Goal: Transaction & Acquisition: Purchase product/service

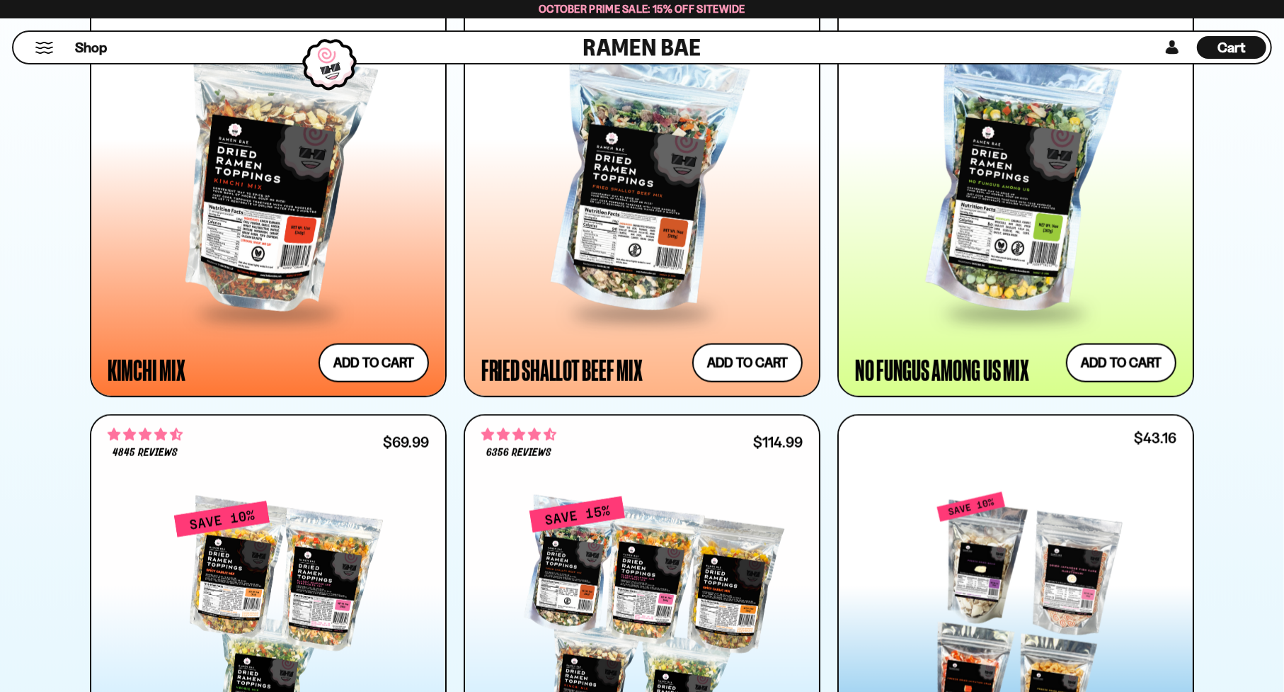
scroll to position [1345, 0]
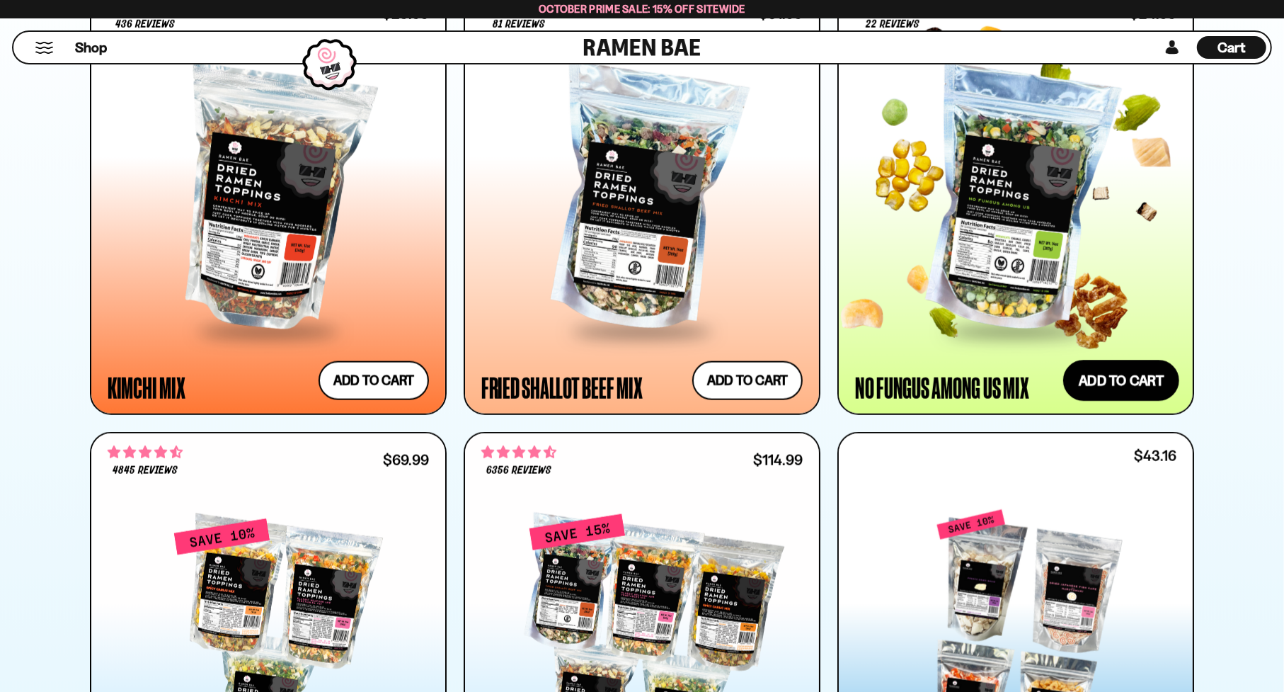
click at [1144, 391] on button "Add to cart Add ― Regular price $24.99 Regular price Sale price $24.99 Unit pri…" at bounding box center [1121, 380] width 116 height 41
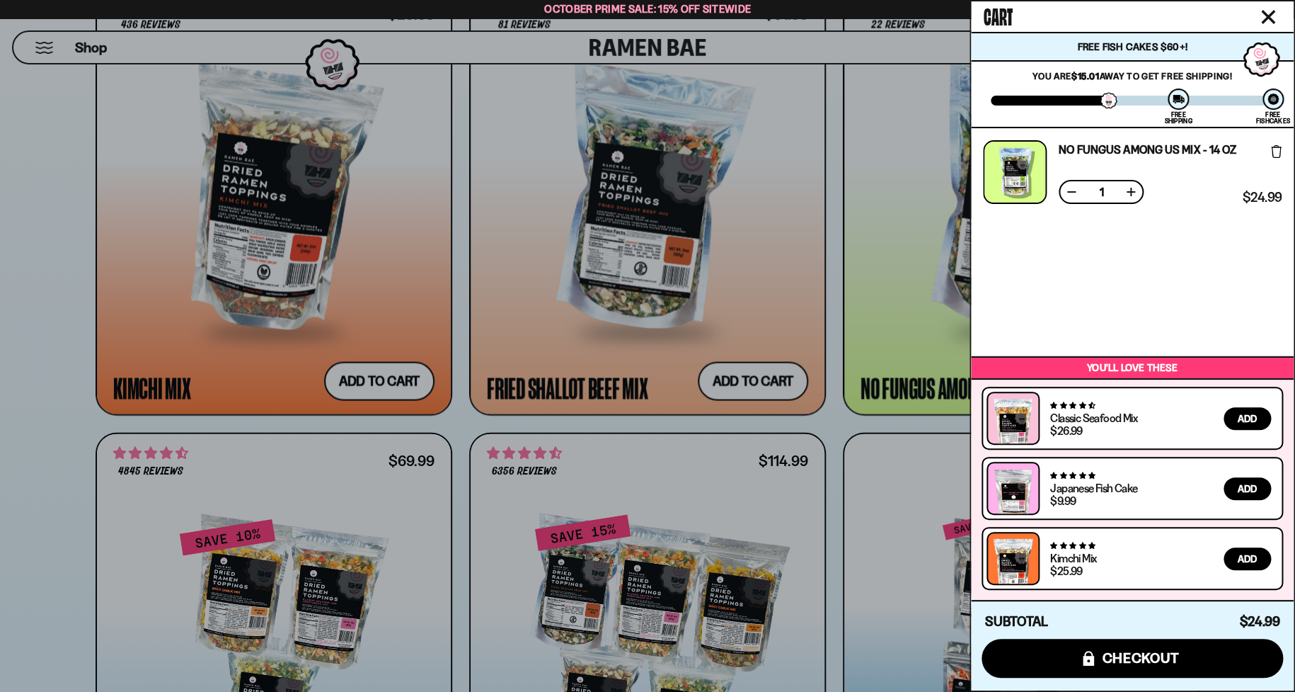
click at [1268, 13] on icon "Close cart" at bounding box center [1268, 17] width 14 height 14
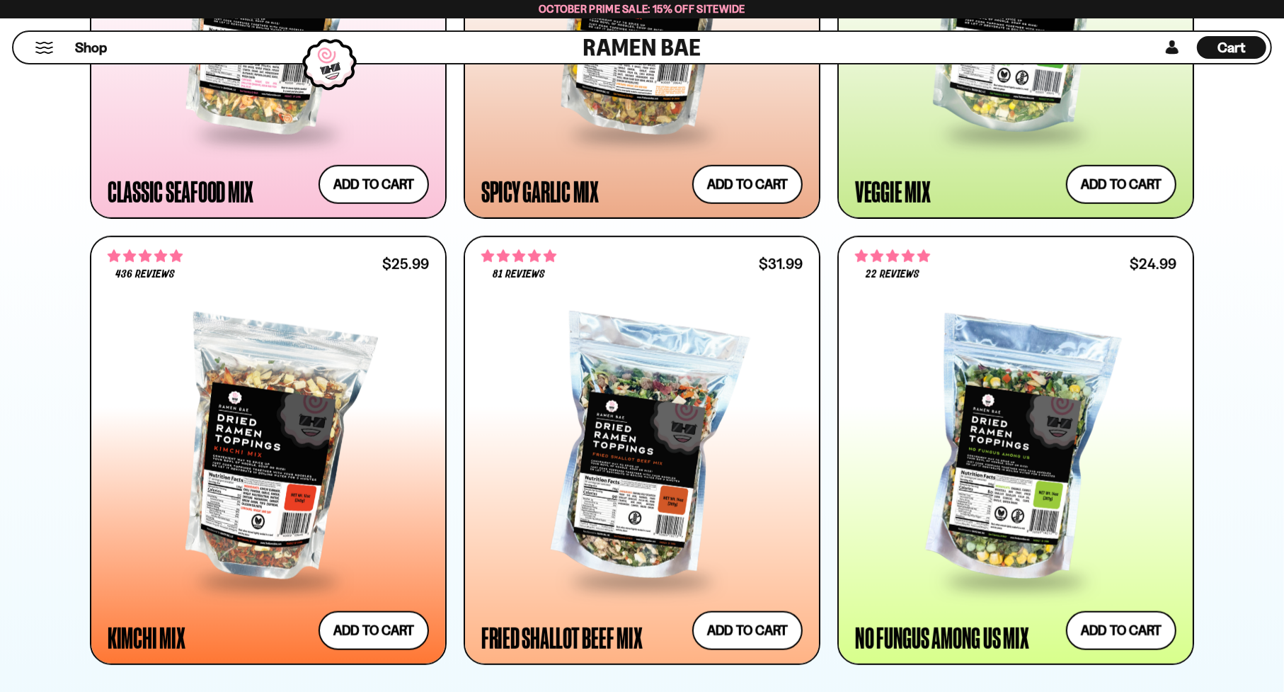
scroll to position [779, 0]
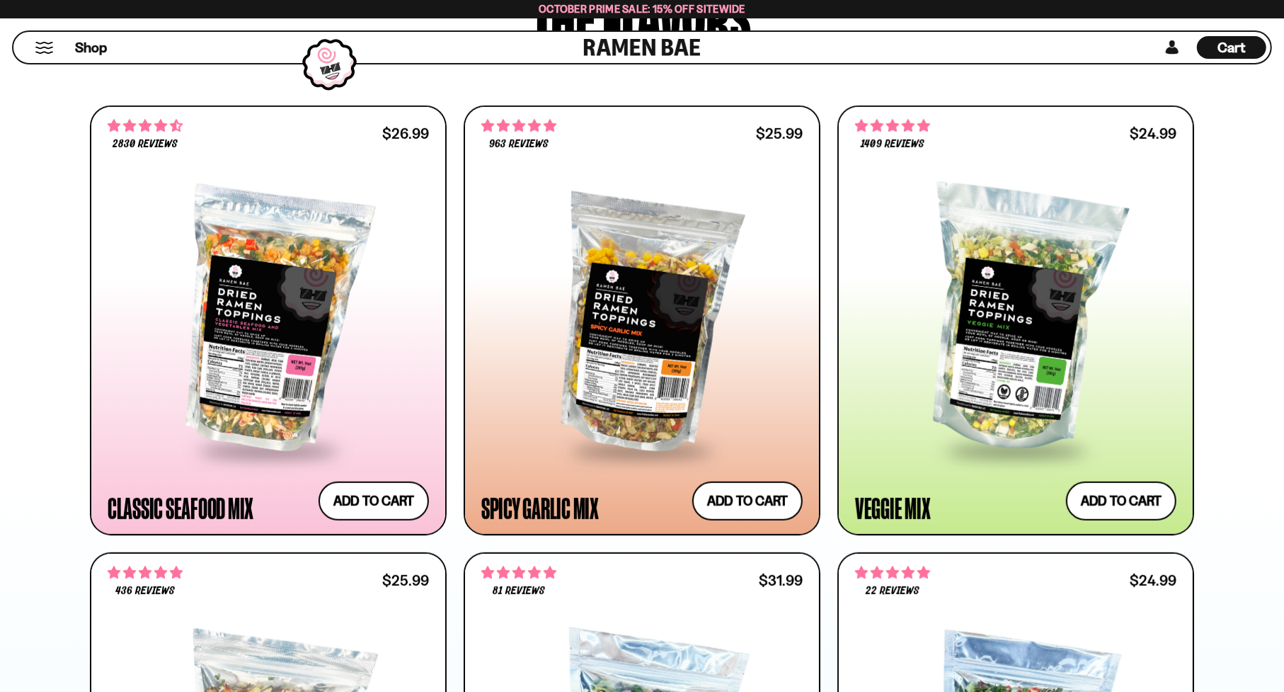
click at [47, 43] on button "Mobile Menu Trigger" at bounding box center [44, 48] width 19 height 12
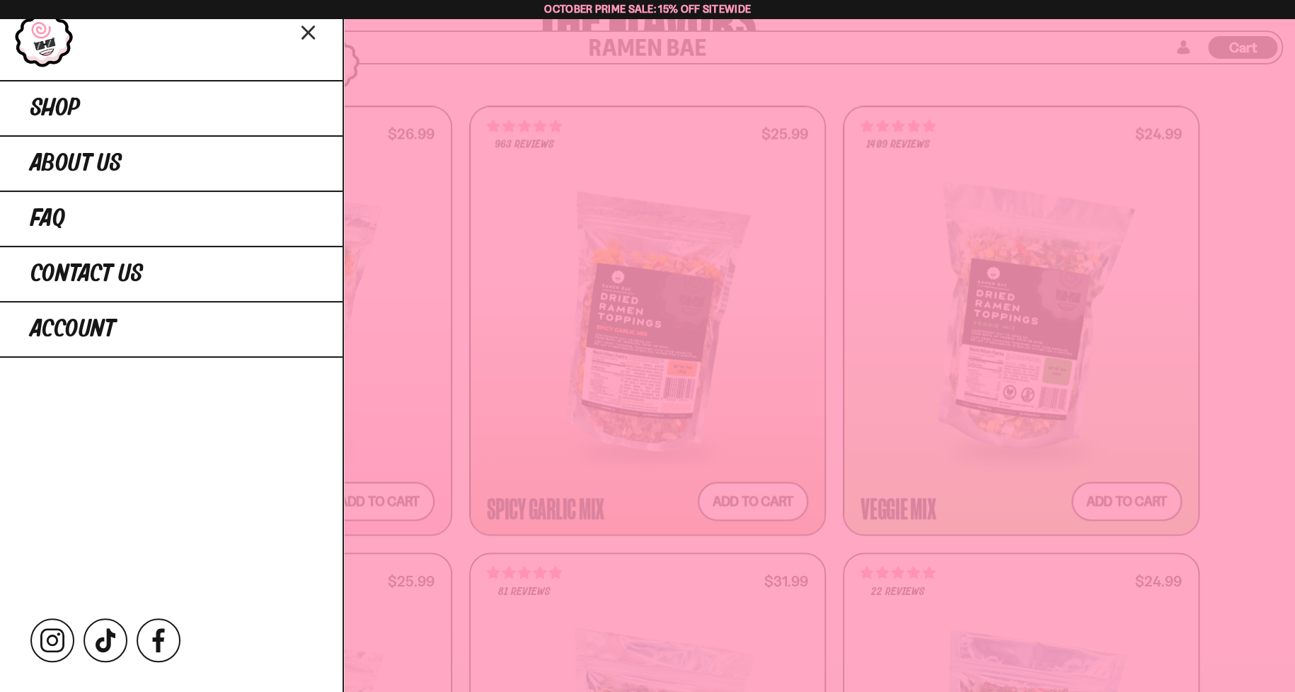
click at [309, 32] on icon "Close menu" at bounding box center [307, 33] width 11 height 12
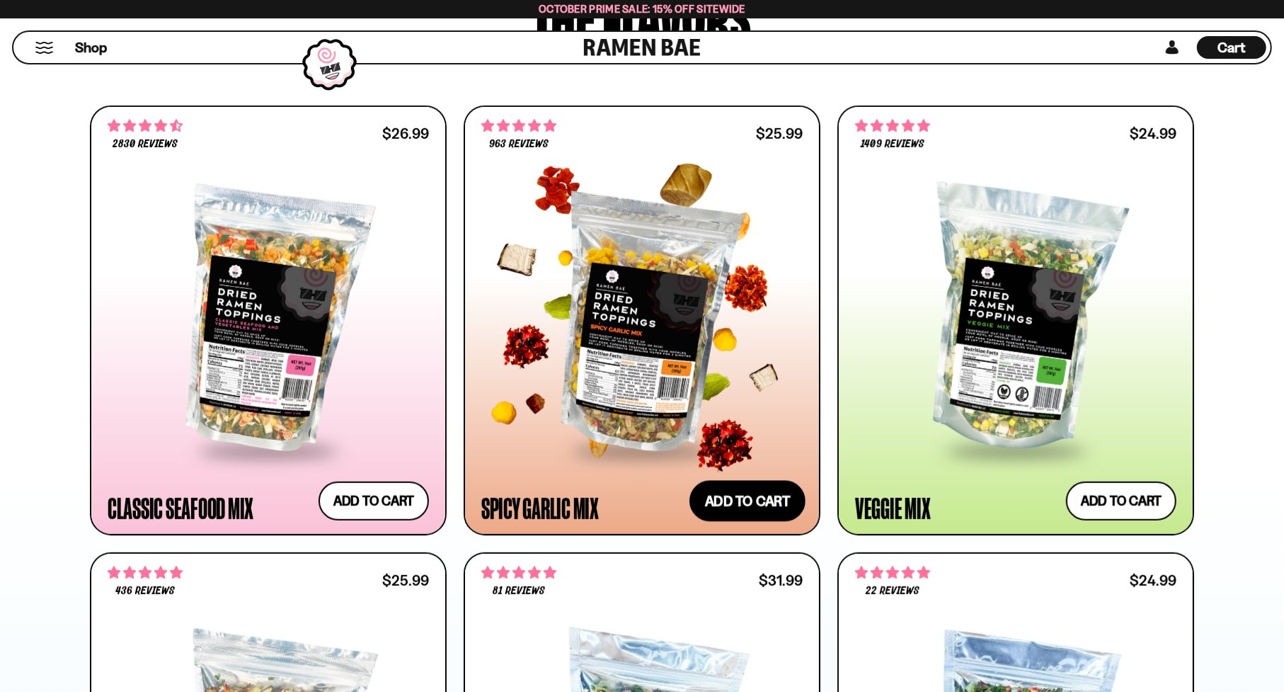
click at [734, 509] on button "Add to cart Add ― Regular price $25.99 Regular price Sale price $25.99 Unit pri…" at bounding box center [747, 500] width 116 height 41
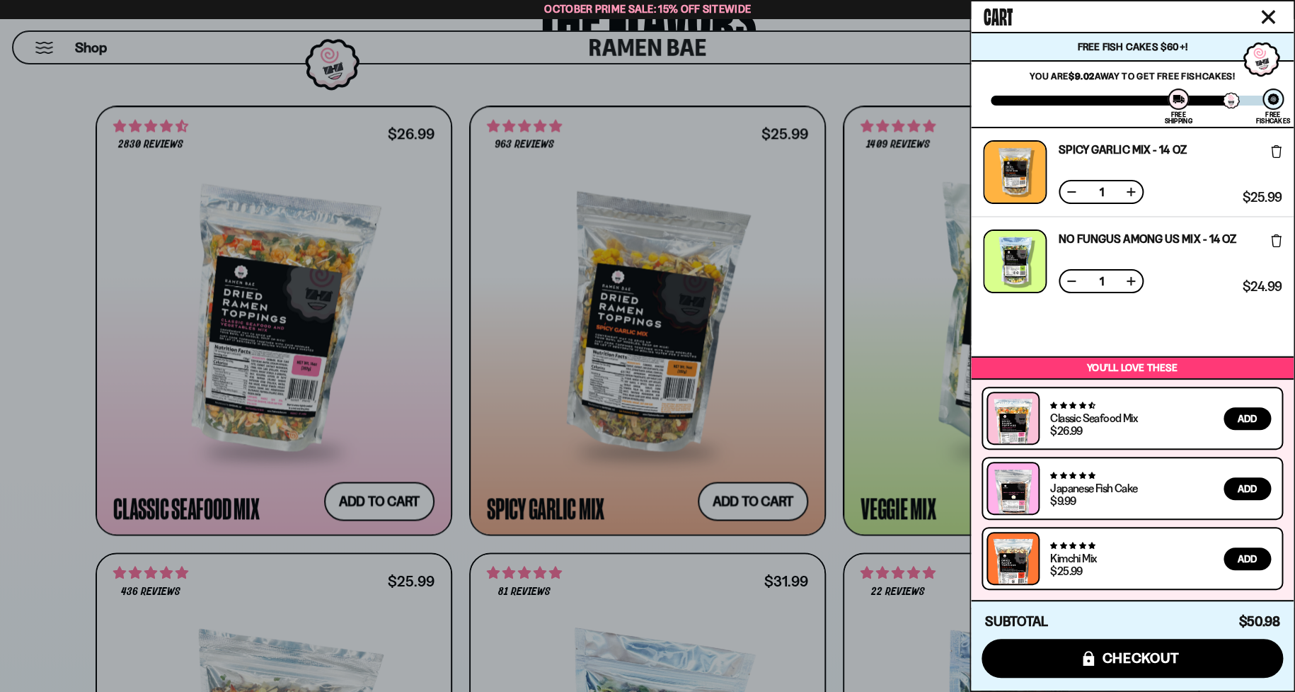
click at [38, 402] on div at bounding box center [647, 346] width 1295 height 692
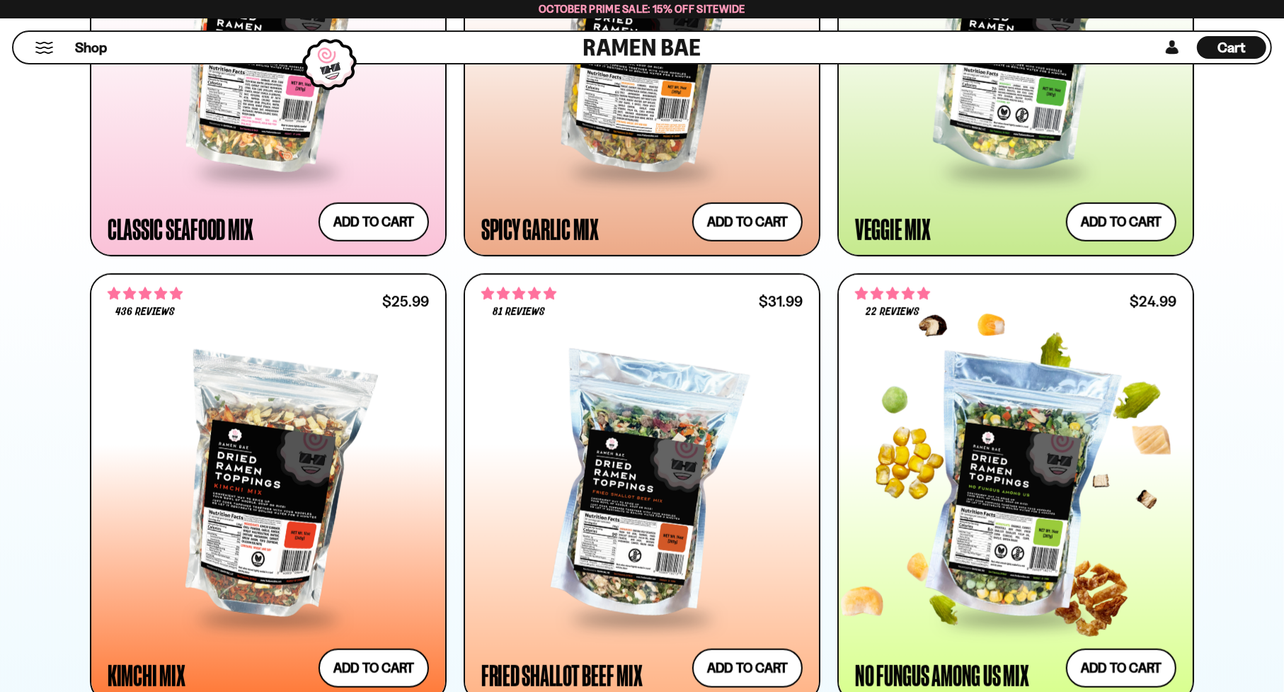
scroll to position [1062, 0]
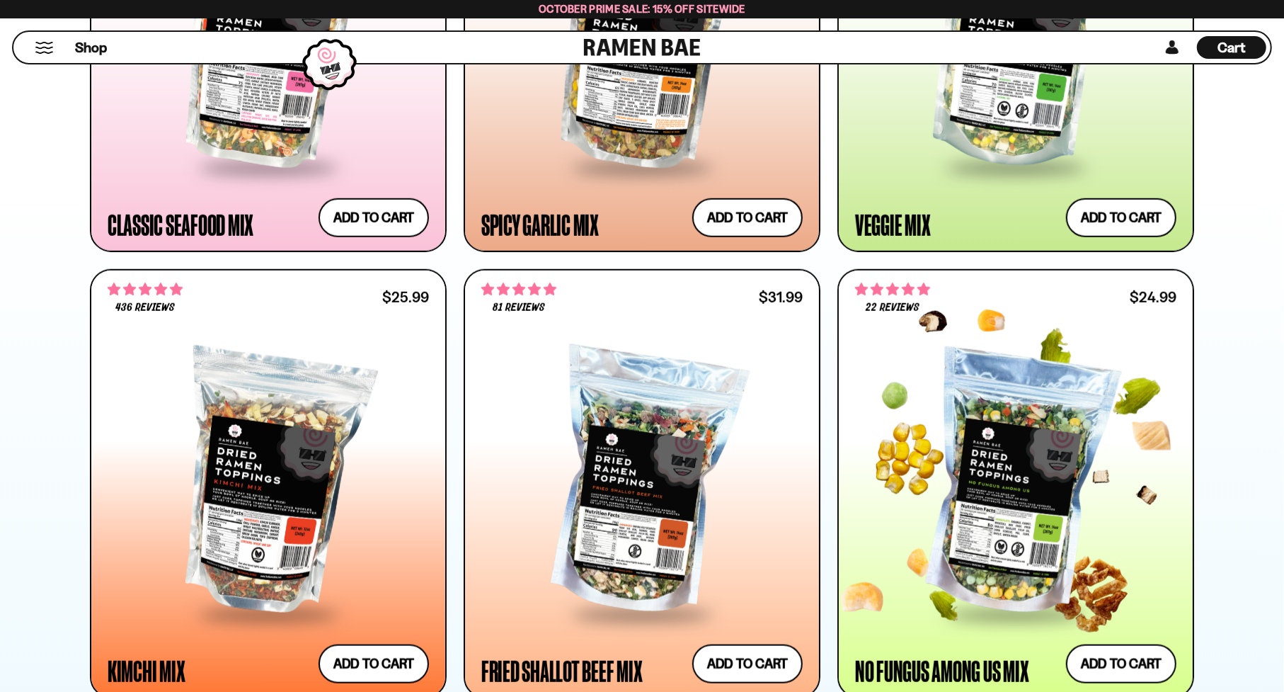
click at [997, 454] on div at bounding box center [1015, 484] width 321 height 258
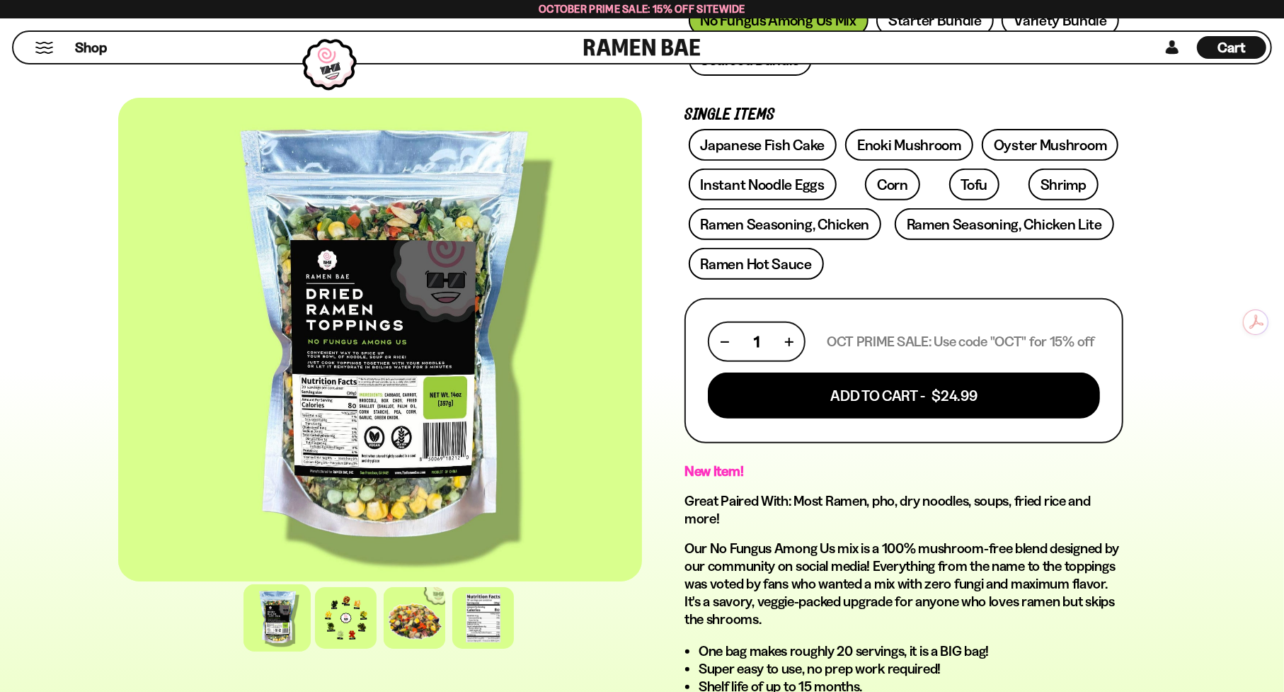
scroll to position [495, 0]
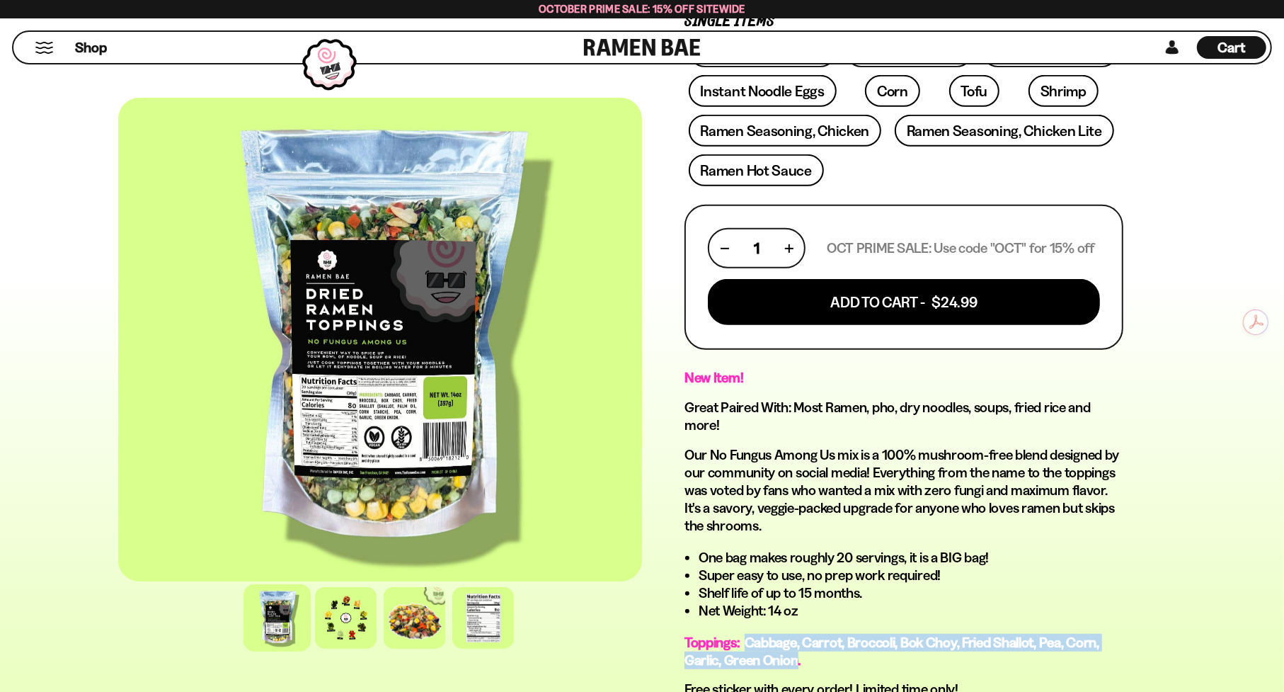
drag, startPoint x: 744, startPoint y: 638, endPoint x: 798, endPoint y: 660, distance: 58.4
click at [798, 660] on span "Toppings: Cabbage, Carrot, Broccoli, Bok Choy, Fried Shallot, Pea, Corn, Garlic…" at bounding box center [891, 650] width 415 height 35
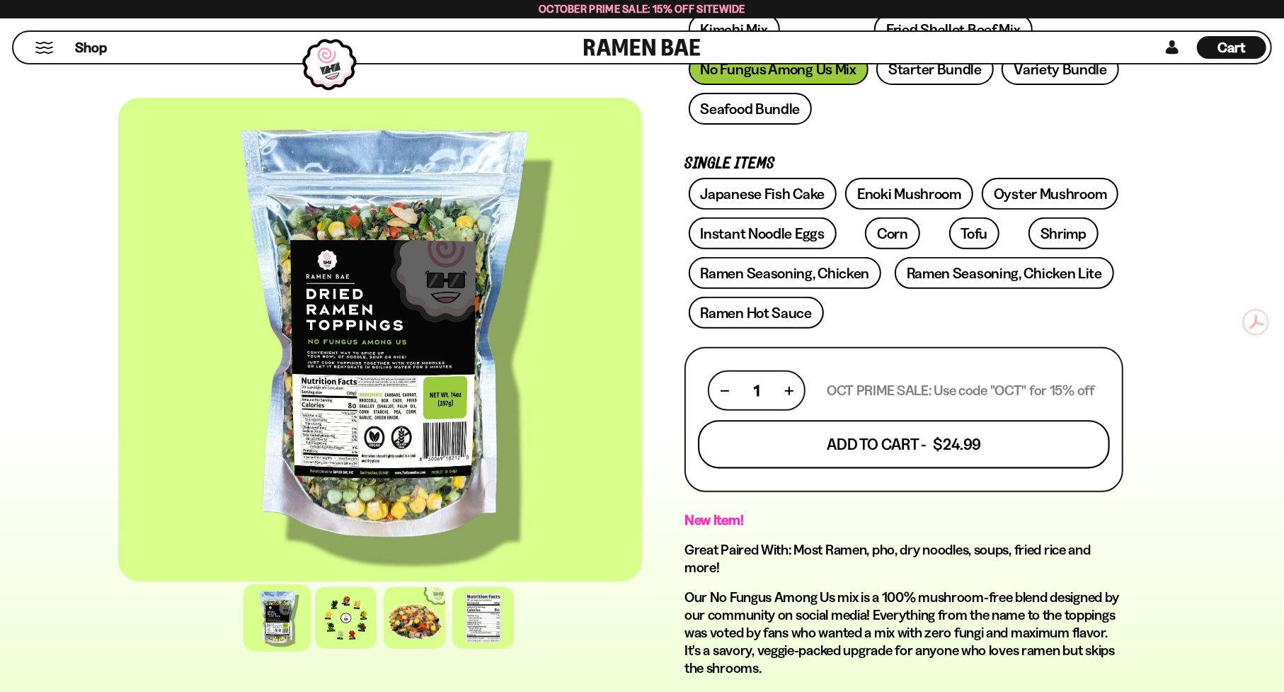
scroll to position [212, 0]
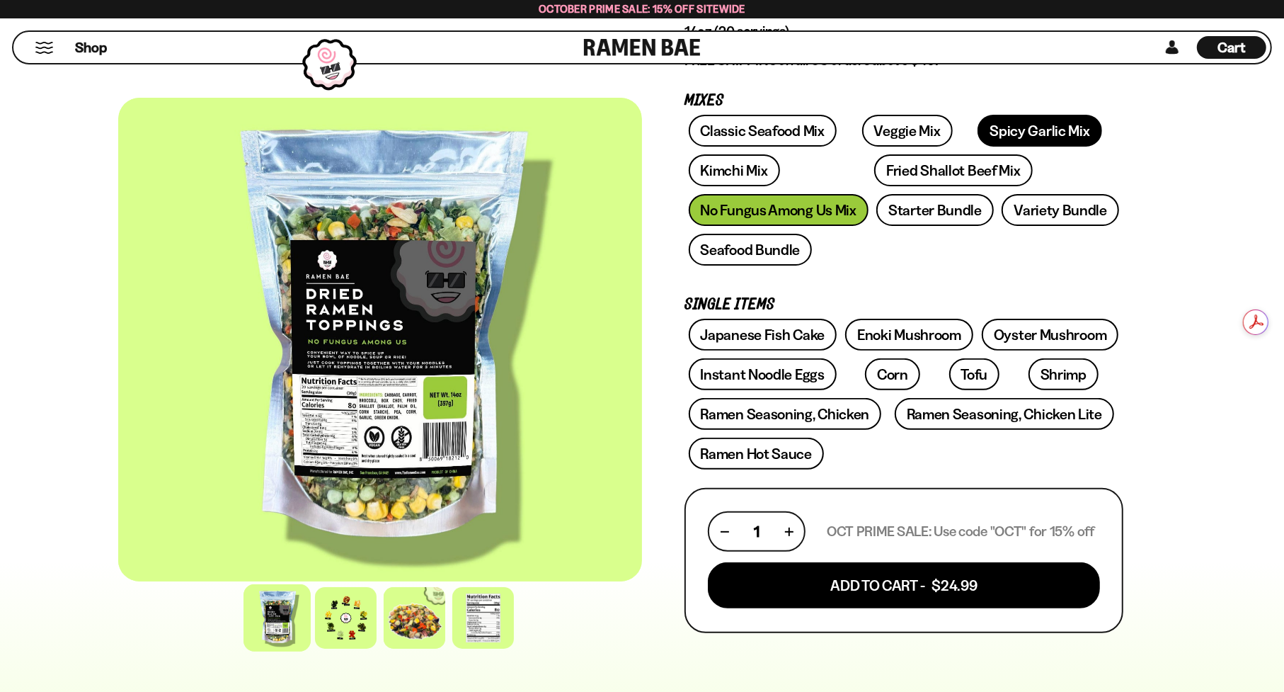
click at [982, 144] on link "Spicy Garlic Mix" at bounding box center [1039, 131] width 124 height 32
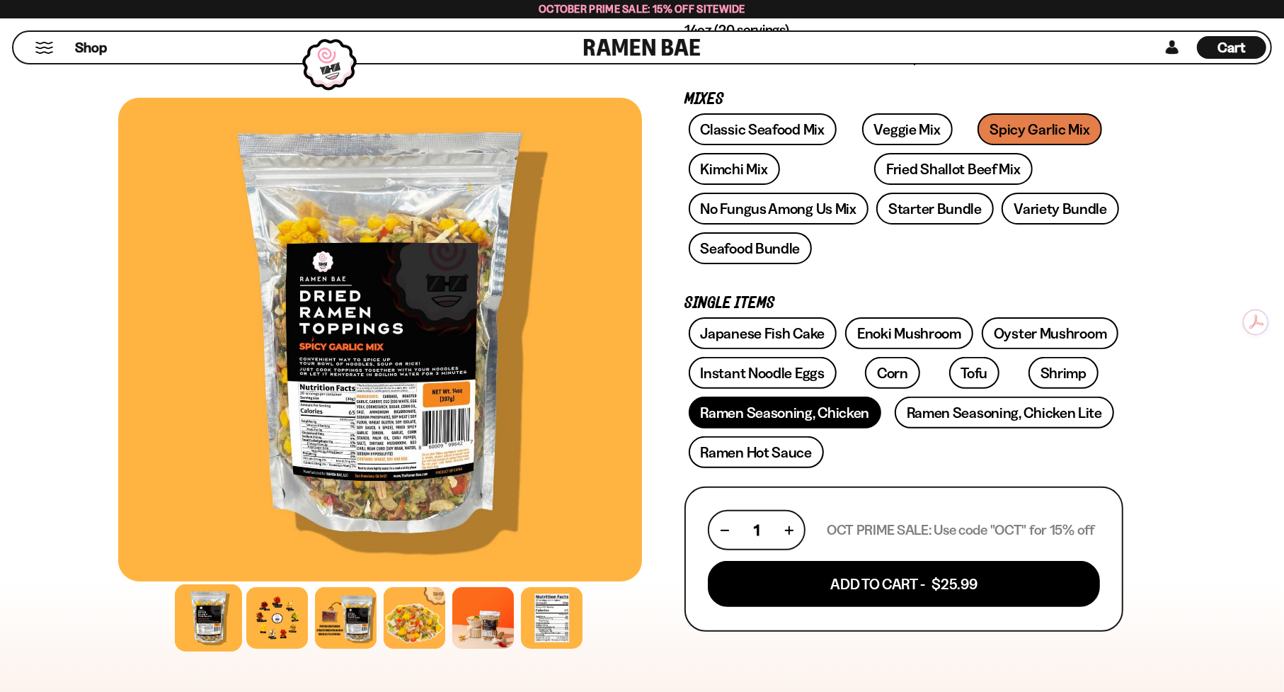
scroll to position [212, 0]
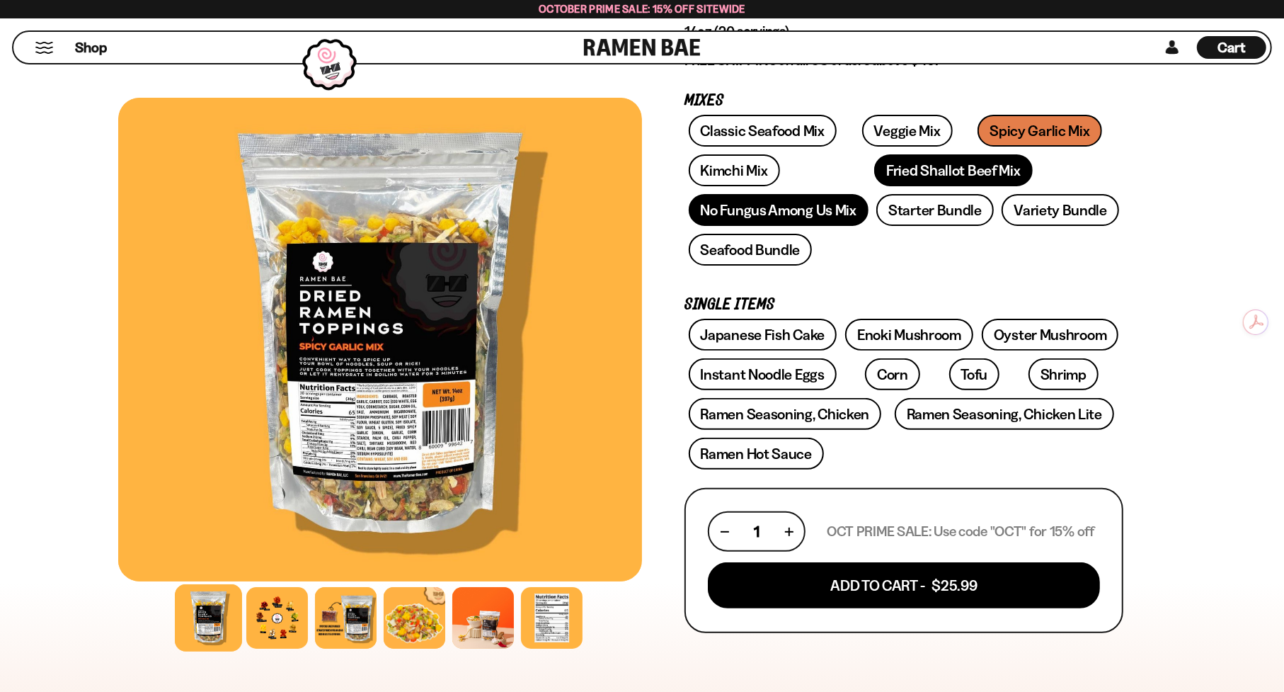
drag, startPoint x: 883, startPoint y: 171, endPoint x: 823, endPoint y: 197, distance: 65.3
click at [883, 171] on link "Fried Shallot Beef Mix" at bounding box center [953, 170] width 158 height 32
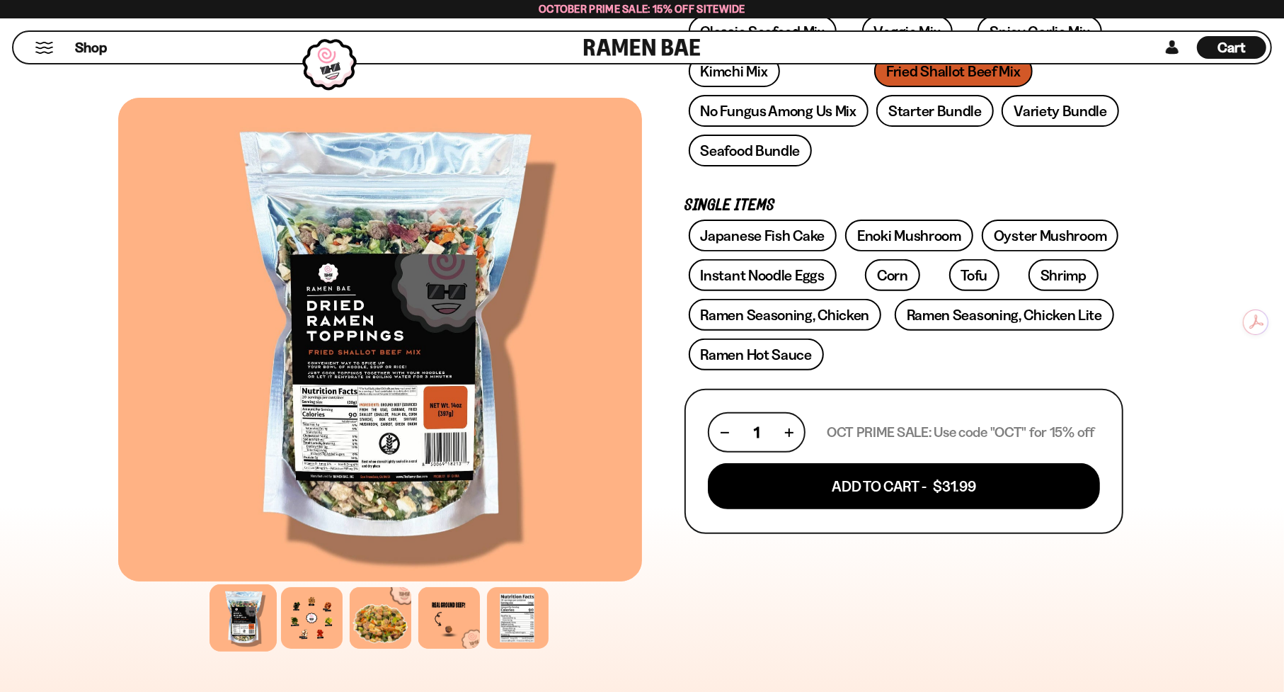
scroll to position [212, 0]
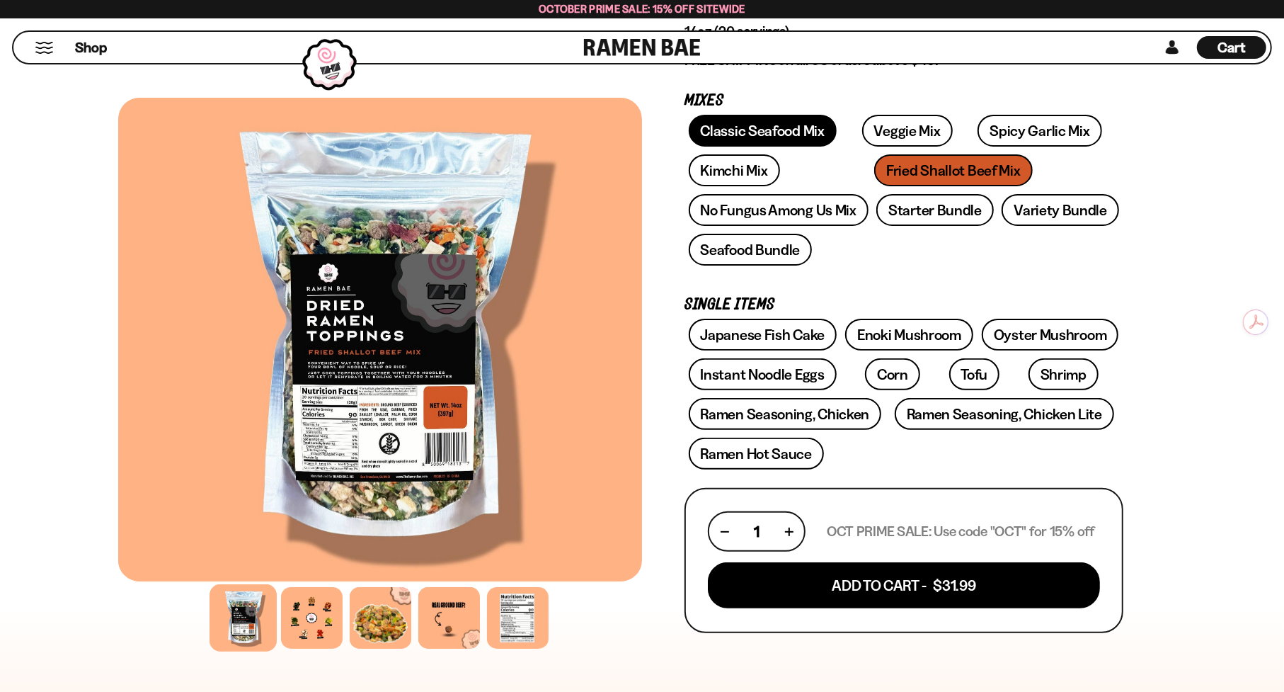
click at [756, 131] on link "Classic Seafood Mix" at bounding box center [763, 131] width 148 height 32
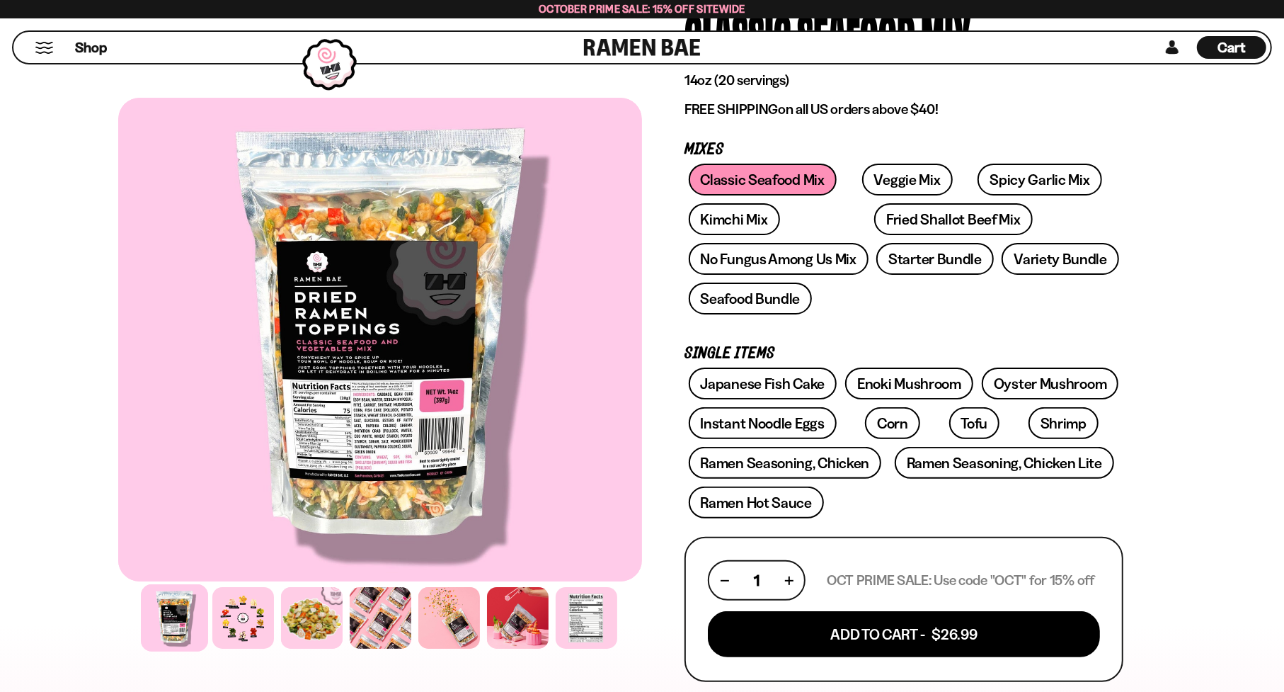
scroll to position [142, 0]
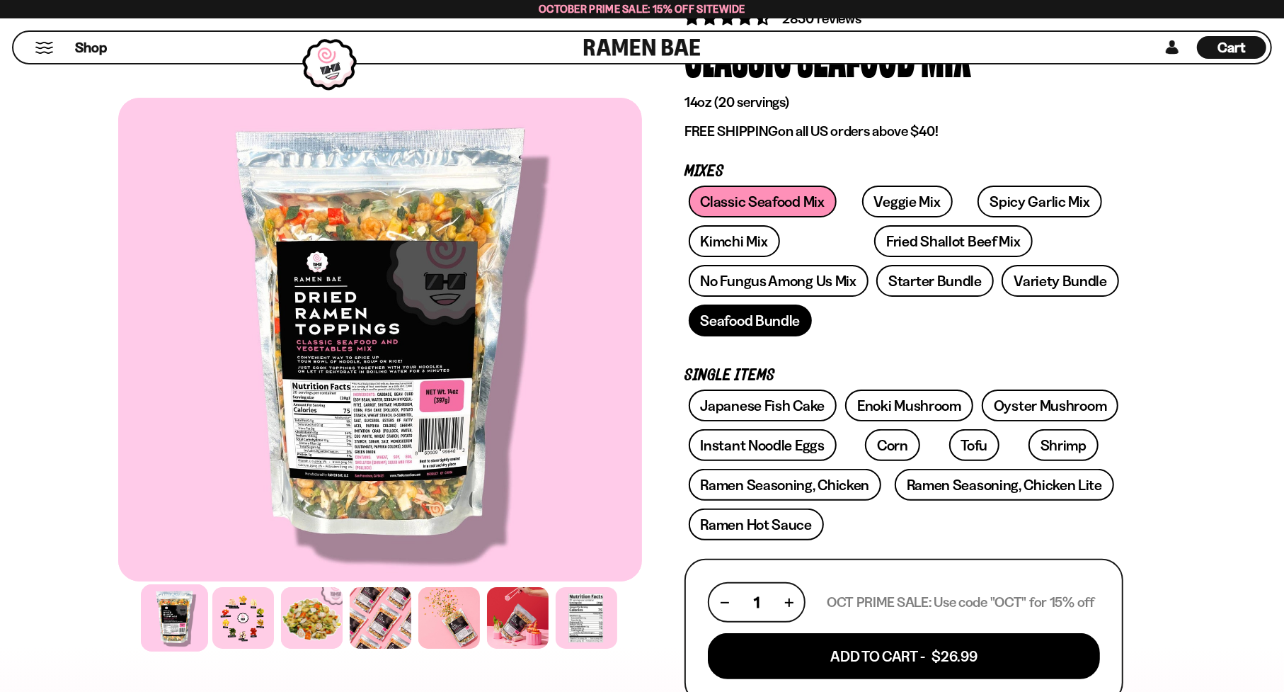
click at [751, 321] on link "Seafood Bundle" at bounding box center [751, 320] width 124 height 32
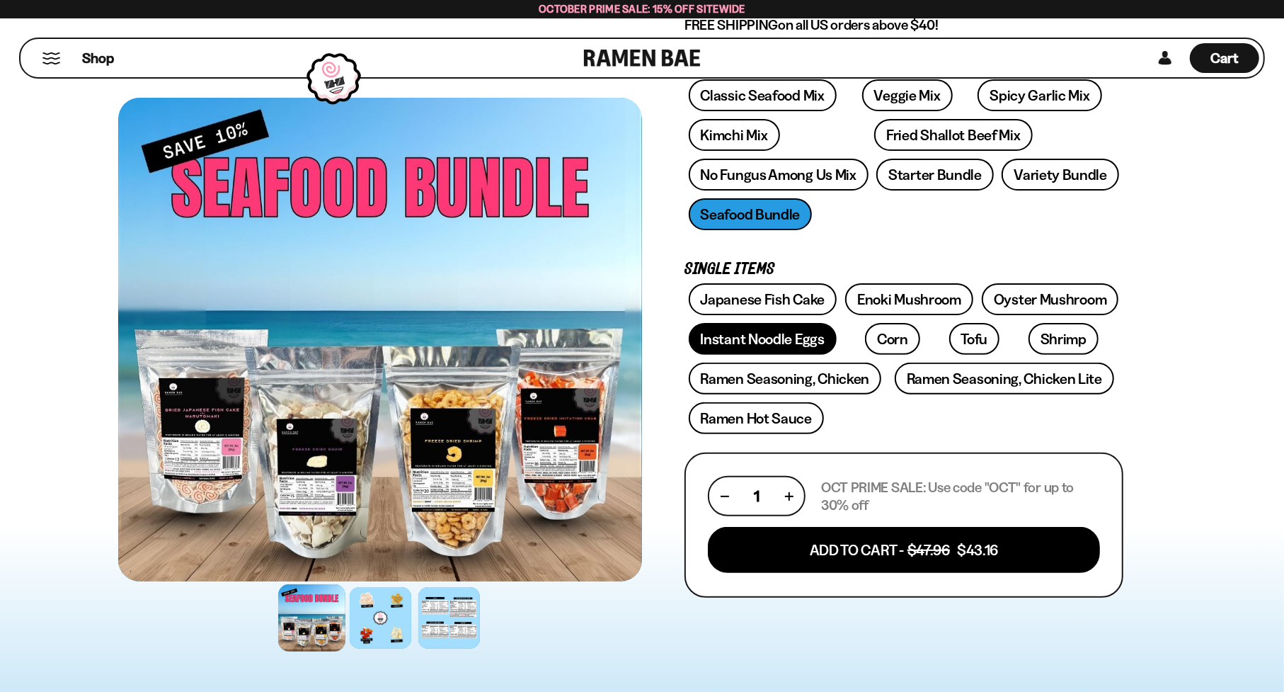
scroll to position [71, 0]
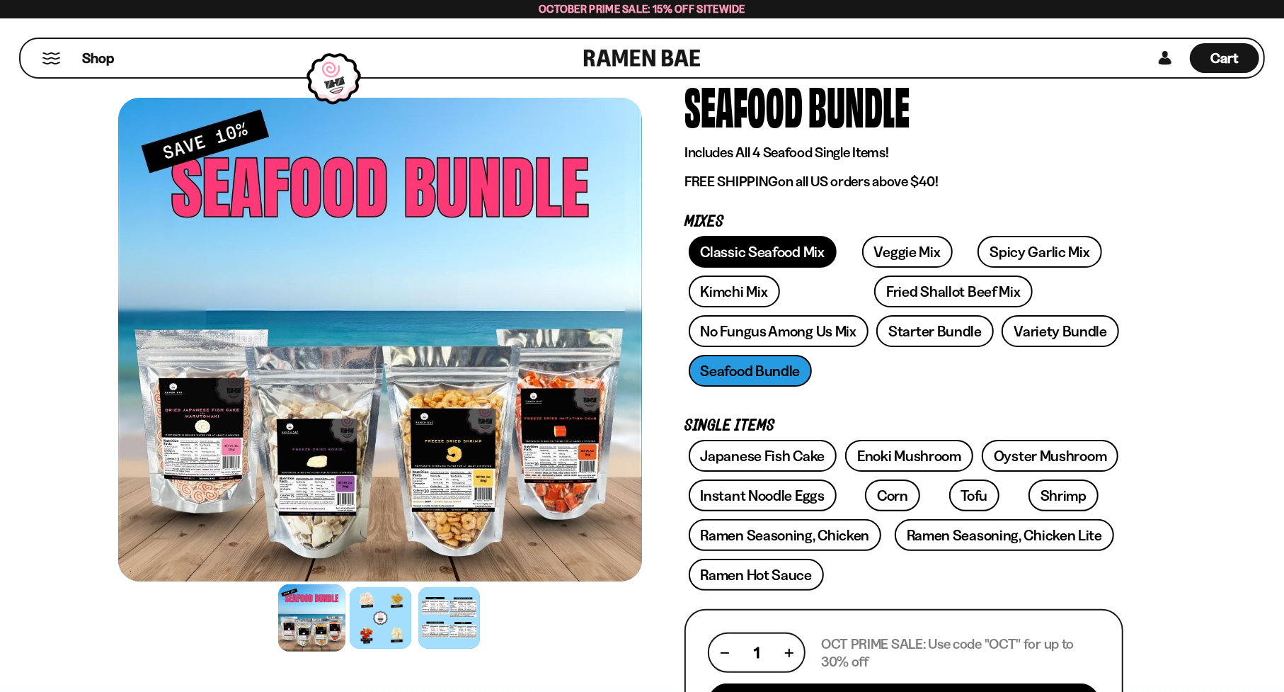
click at [767, 255] on link "Classic Seafood Mix" at bounding box center [763, 252] width 148 height 32
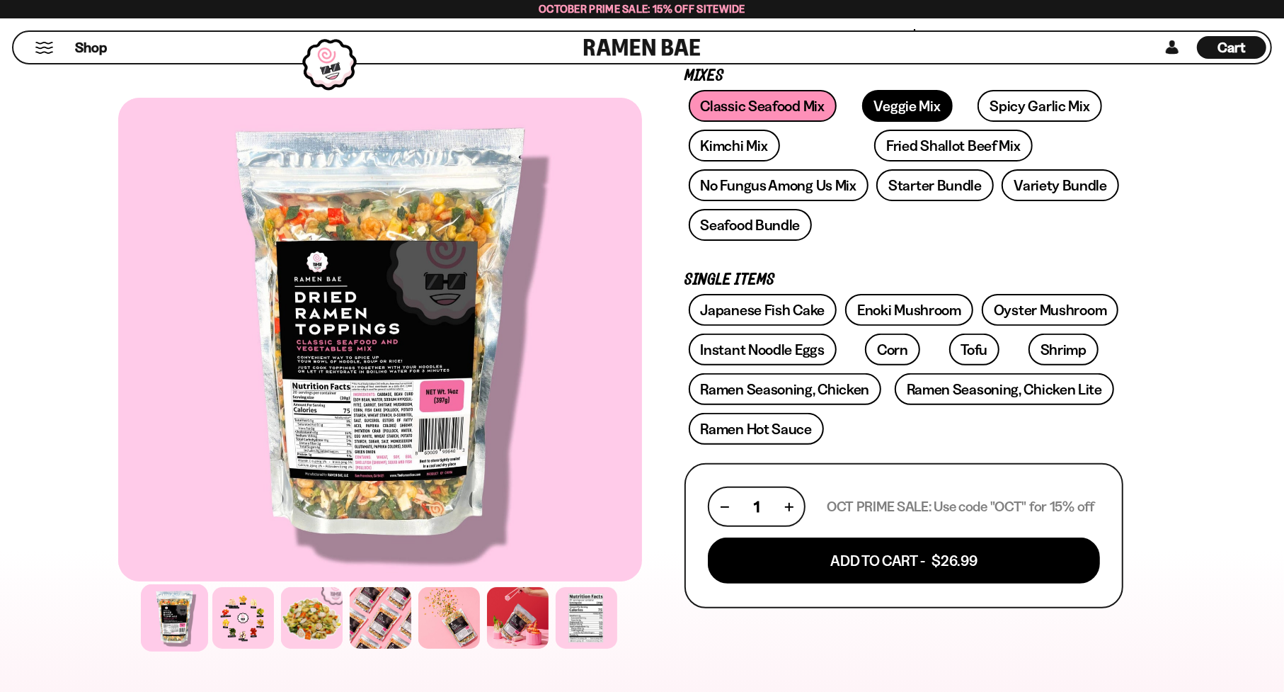
scroll to position [212, 0]
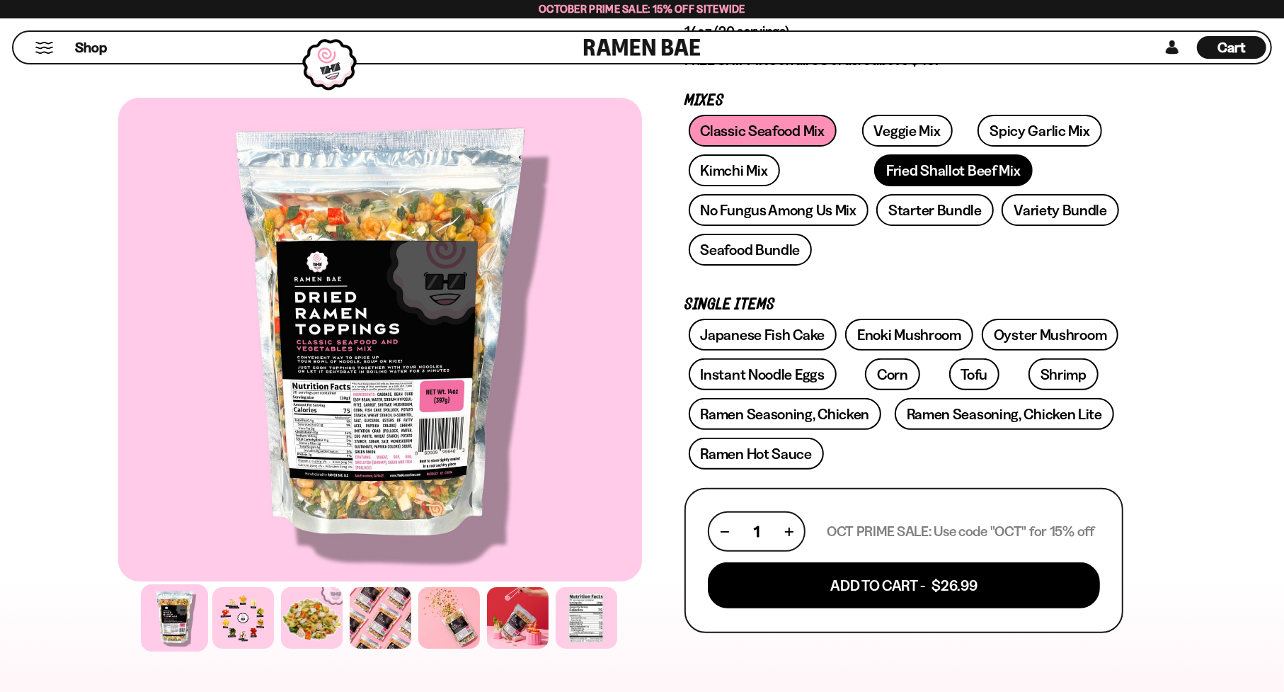
click at [874, 171] on link "Fried Shallot Beef Mix" at bounding box center [953, 170] width 158 height 32
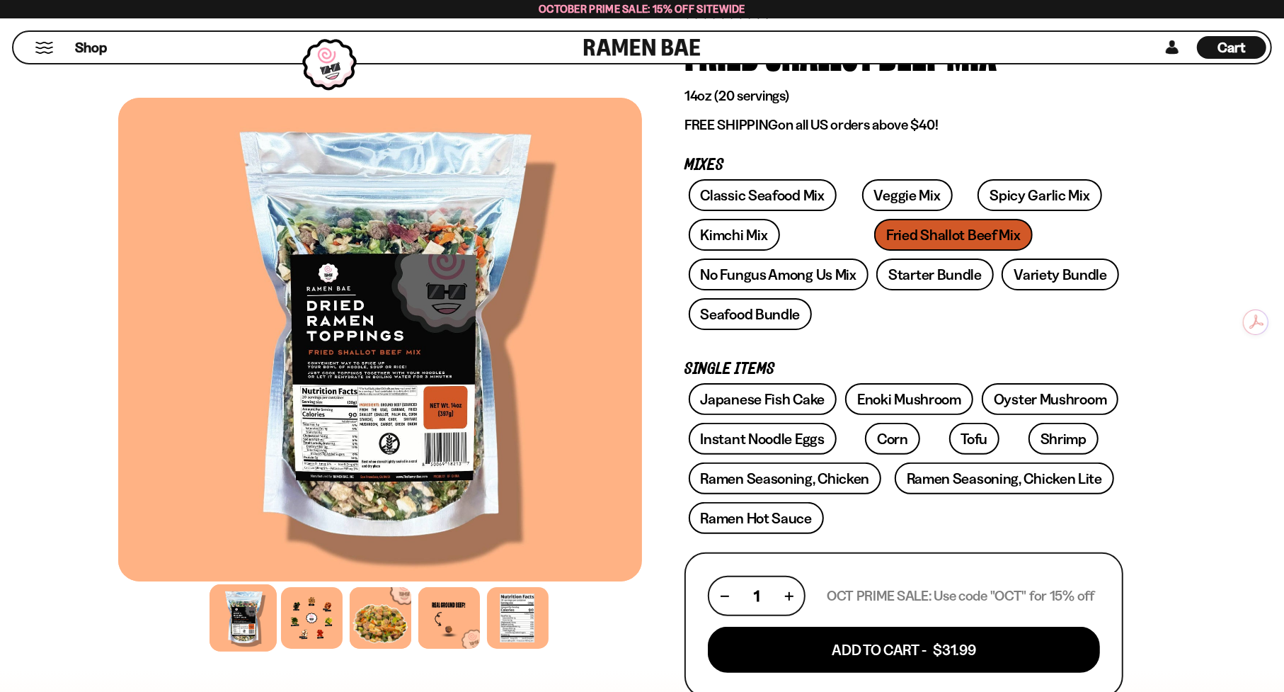
scroll to position [142, 0]
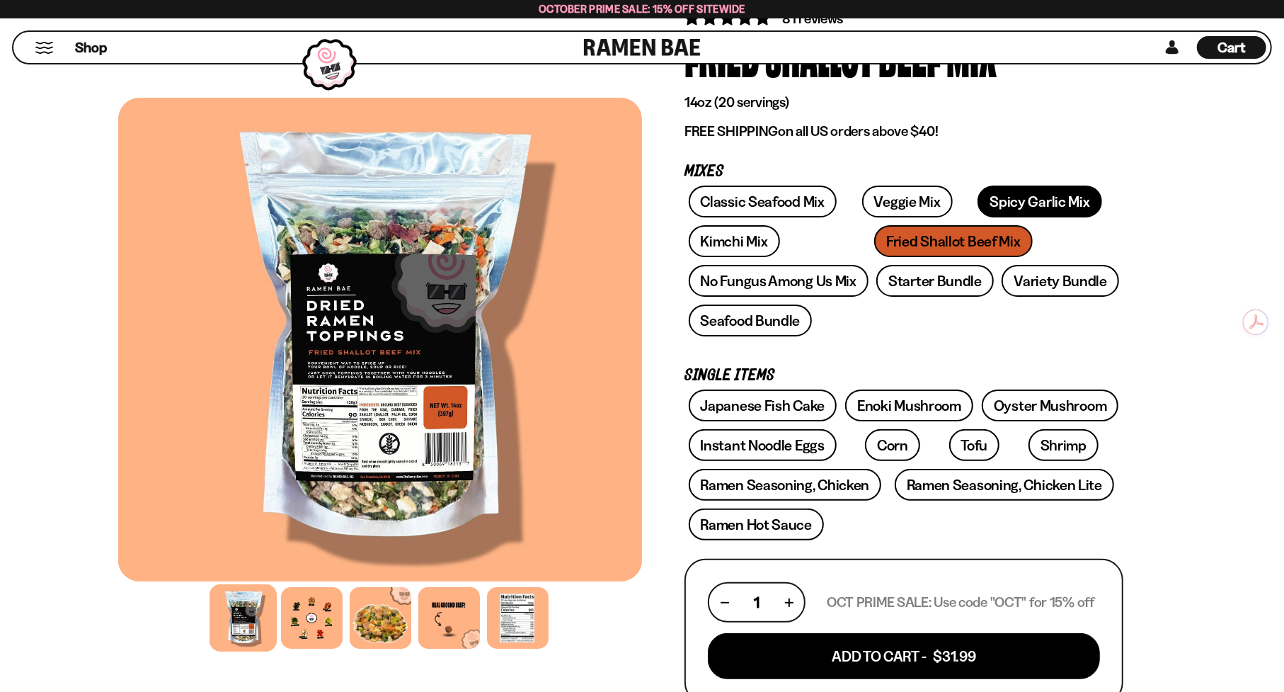
click at [1031, 197] on link "Spicy Garlic Mix" at bounding box center [1039, 201] width 124 height 32
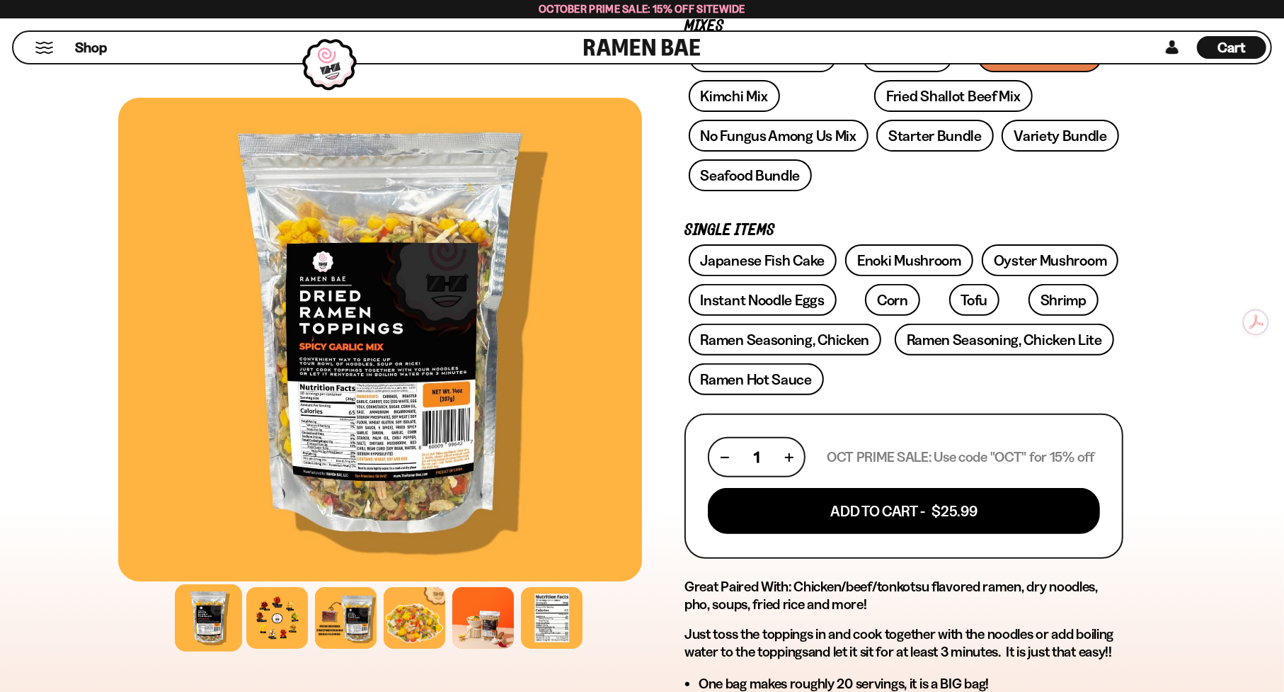
scroll to position [212, 0]
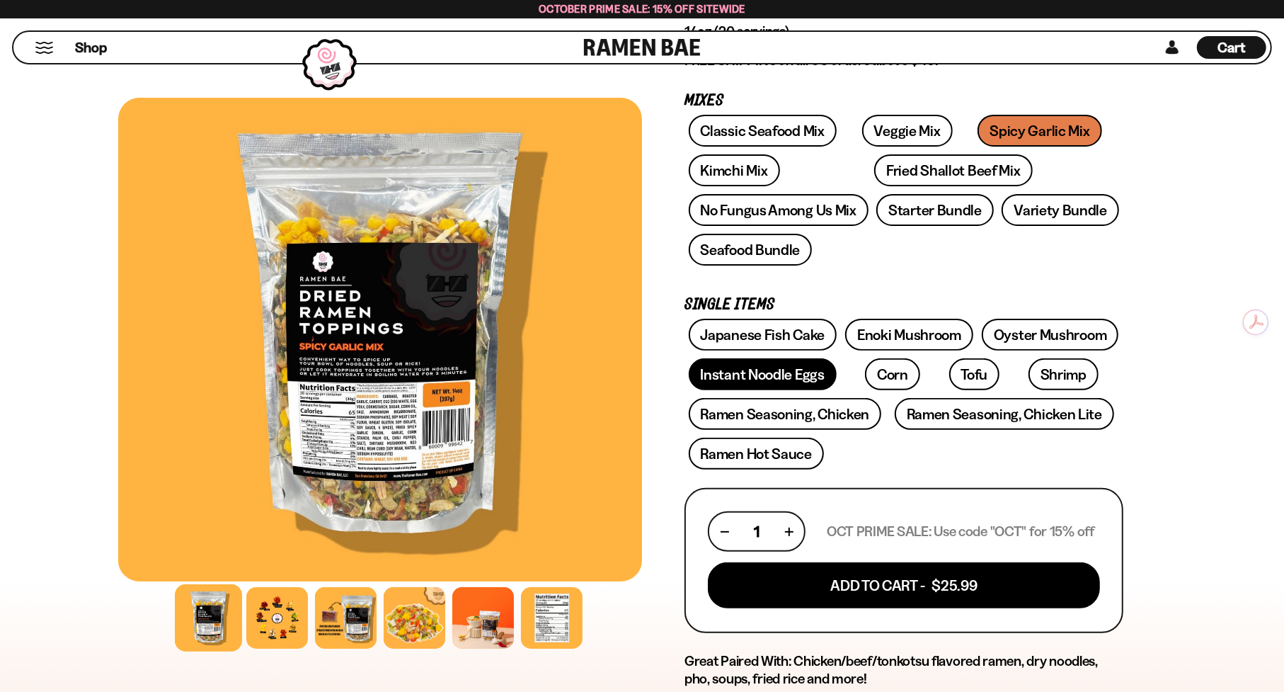
click at [751, 369] on link "Instant Noodle Eggs" at bounding box center [763, 374] width 148 height 32
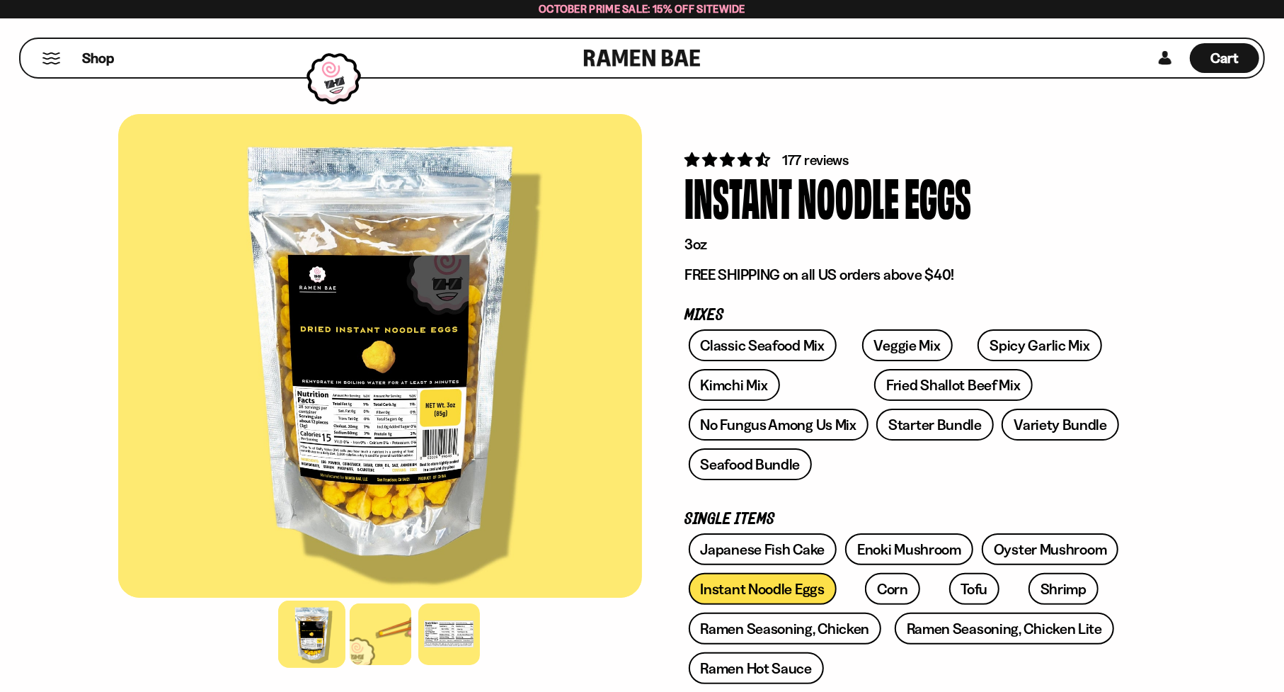
click at [47, 58] on button "Mobile Menu Trigger" at bounding box center [51, 58] width 19 height 12
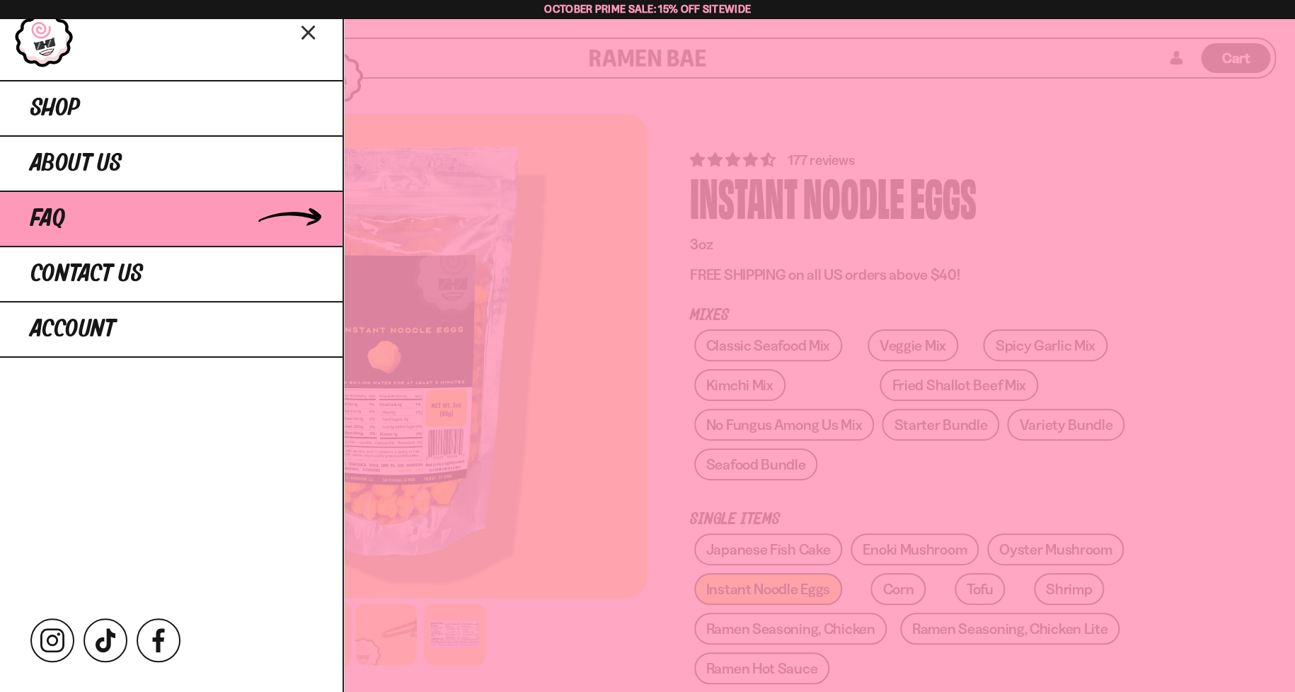
click at [51, 217] on span "FAQ" at bounding box center [47, 218] width 35 height 25
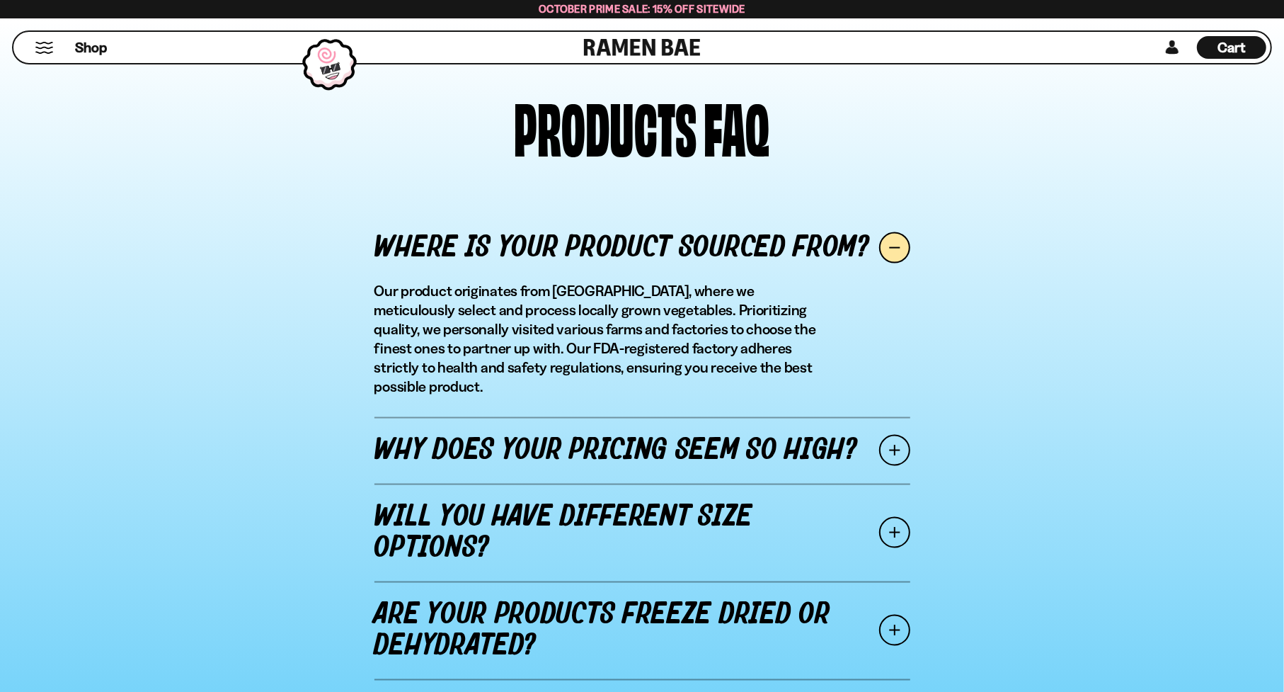
scroll to position [1628, 0]
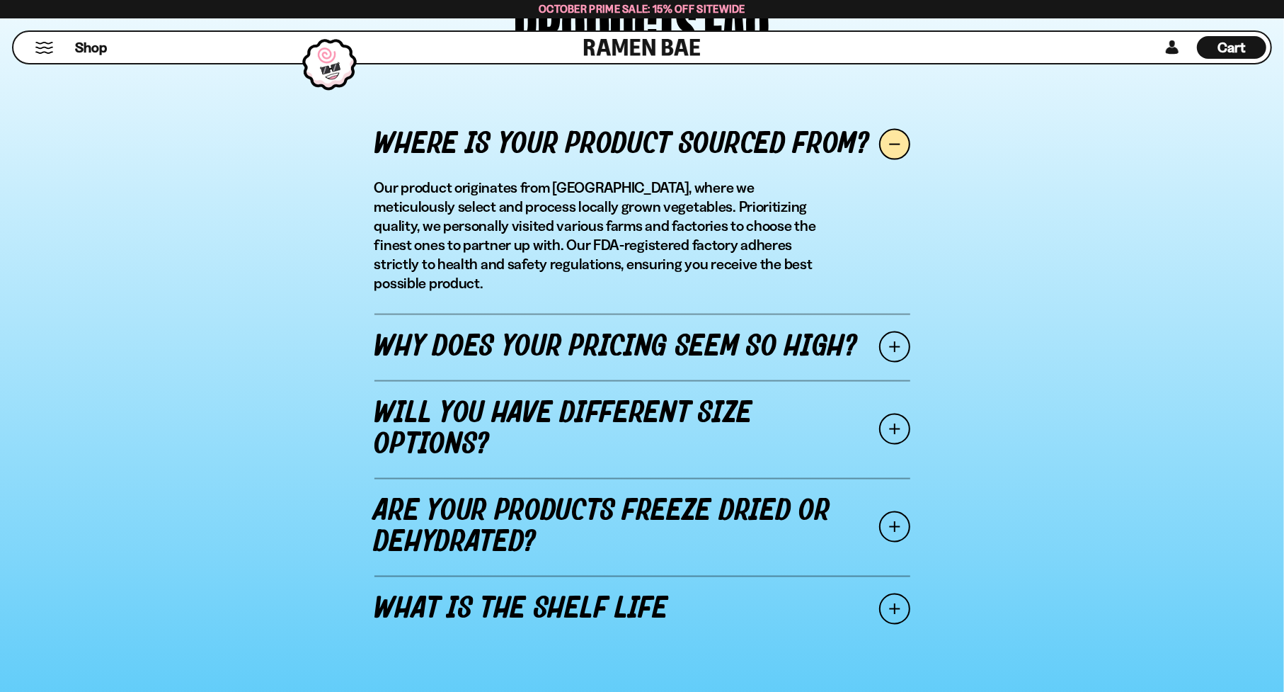
click at [491, 328] on link "Why does your pricing seem so high?" at bounding box center [642, 347] width 536 height 67
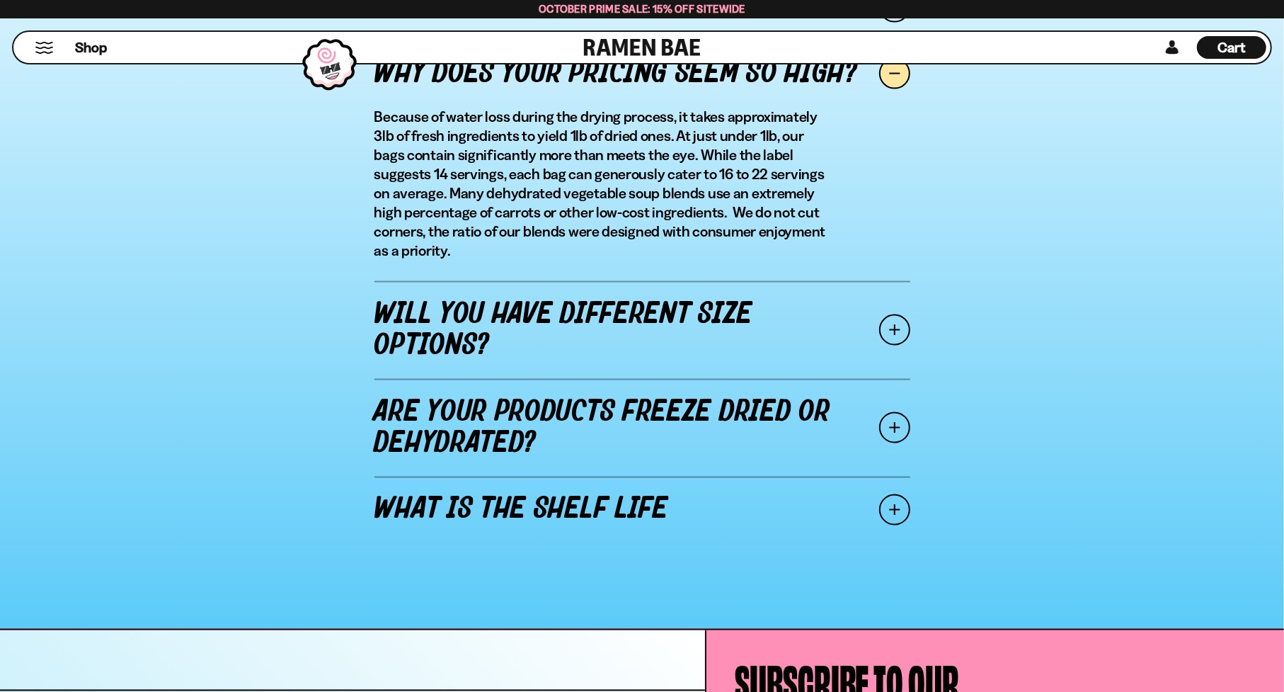
scroll to position [1770, 0]
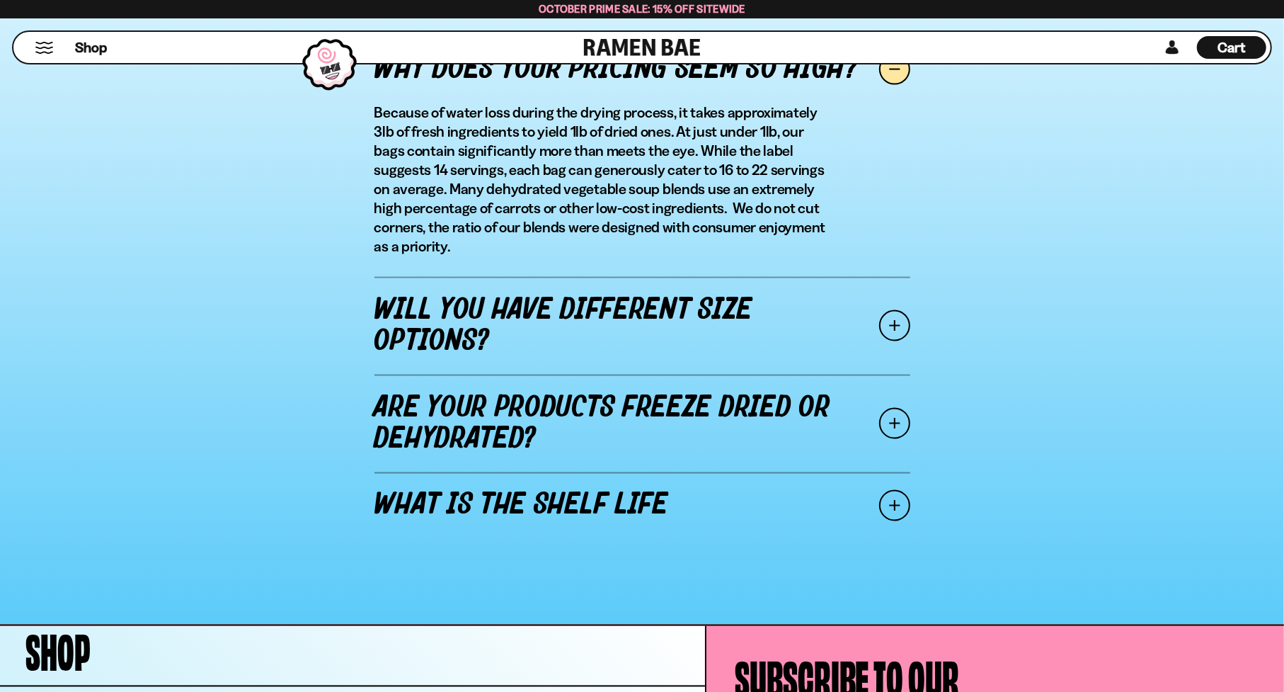
click at [503, 345] on link "Will you have different size options?" at bounding box center [642, 326] width 536 height 98
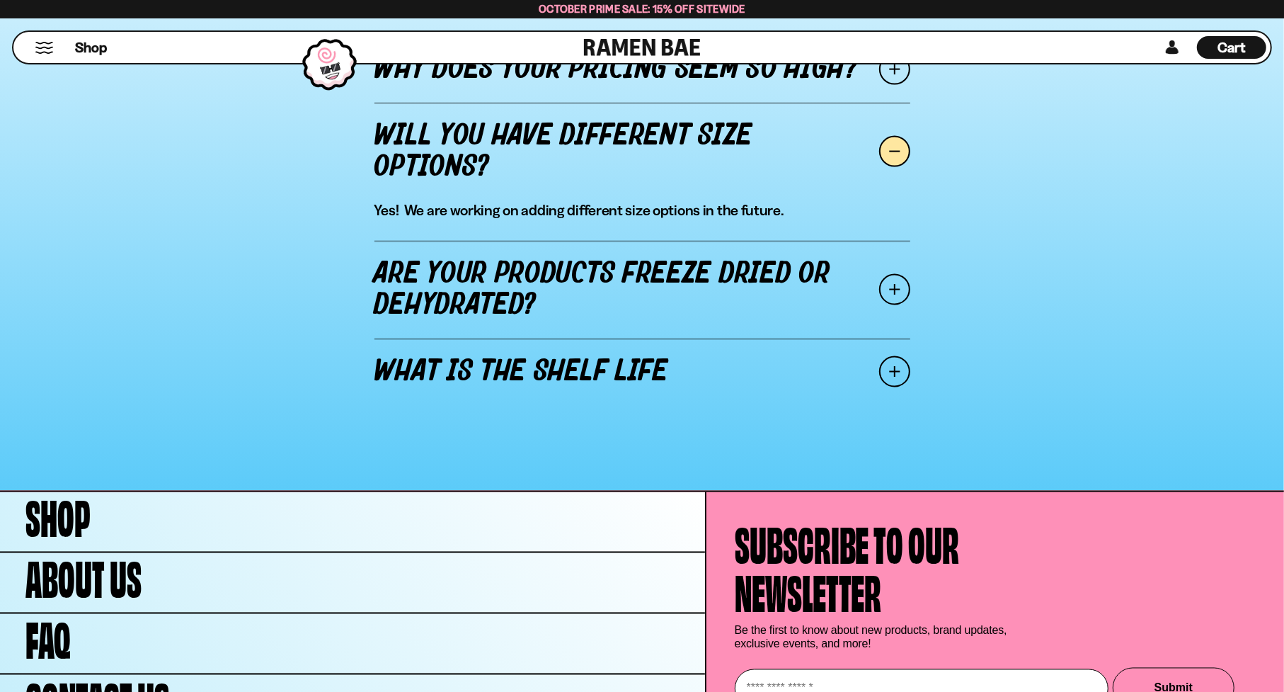
click at [498, 304] on link "Are your products freeze dried or dehydrated?" at bounding box center [642, 290] width 536 height 98
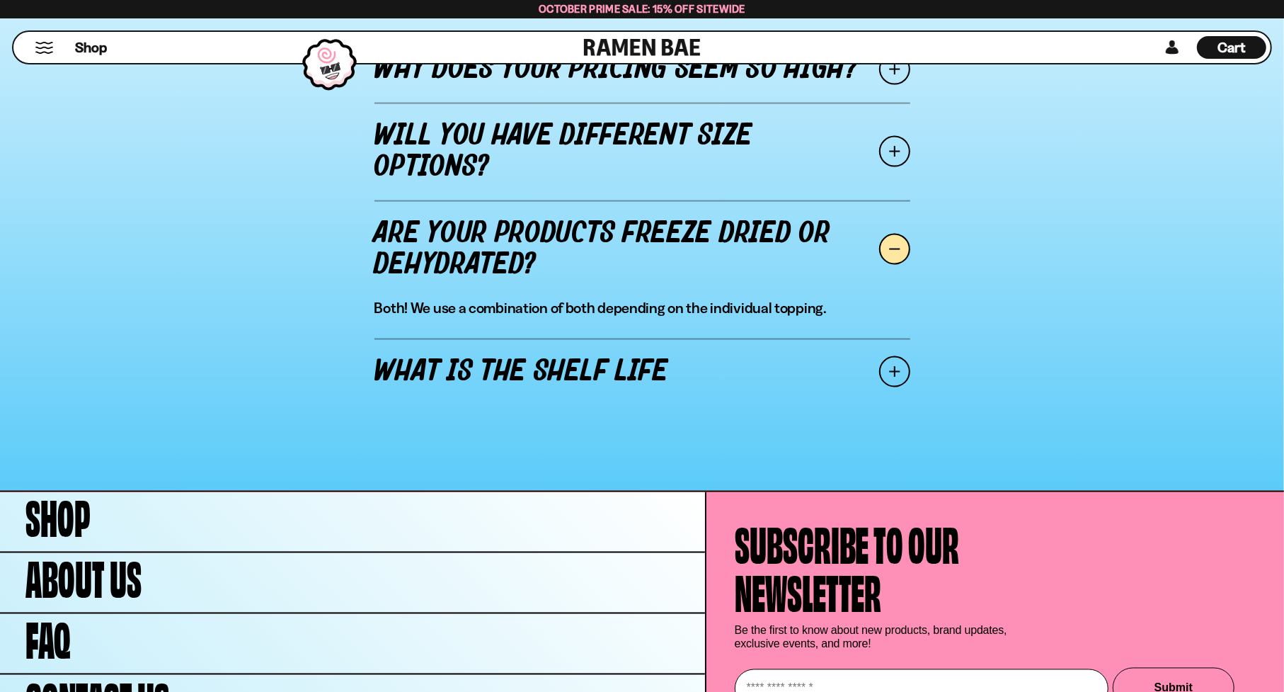
click at [498, 382] on link "What is the shelf life" at bounding box center [642, 371] width 536 height 67
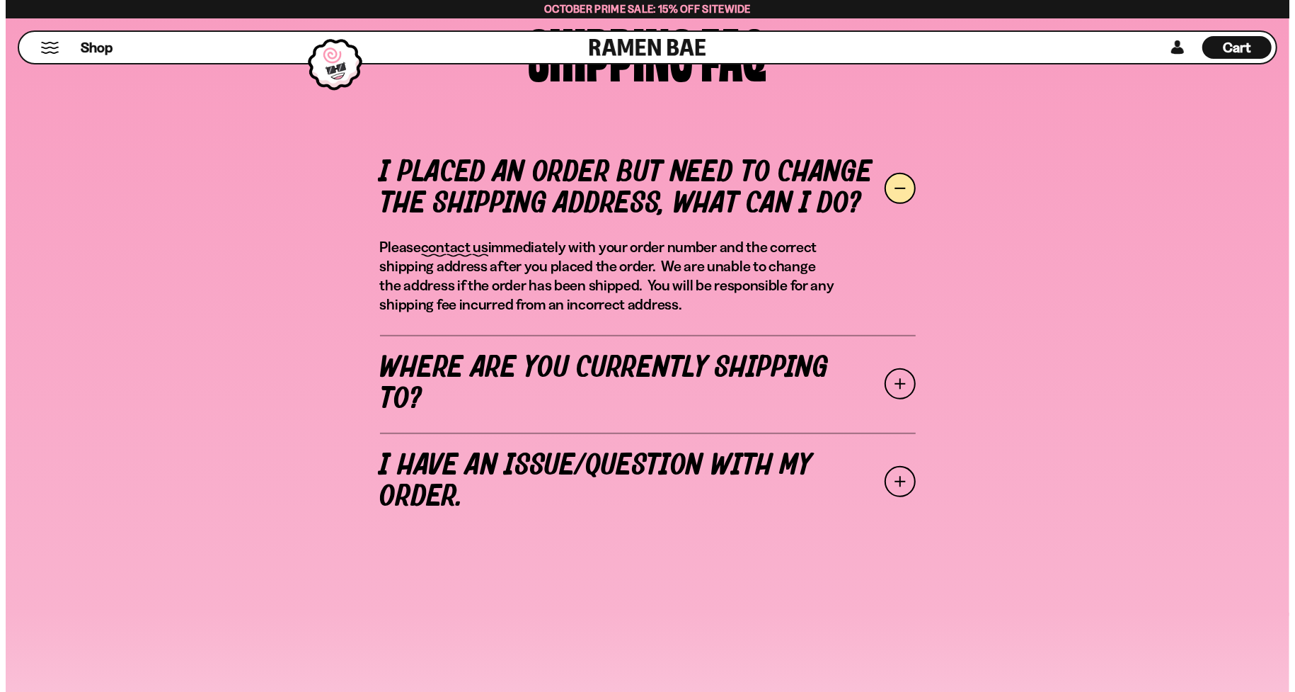
scroll to position [265, 0]
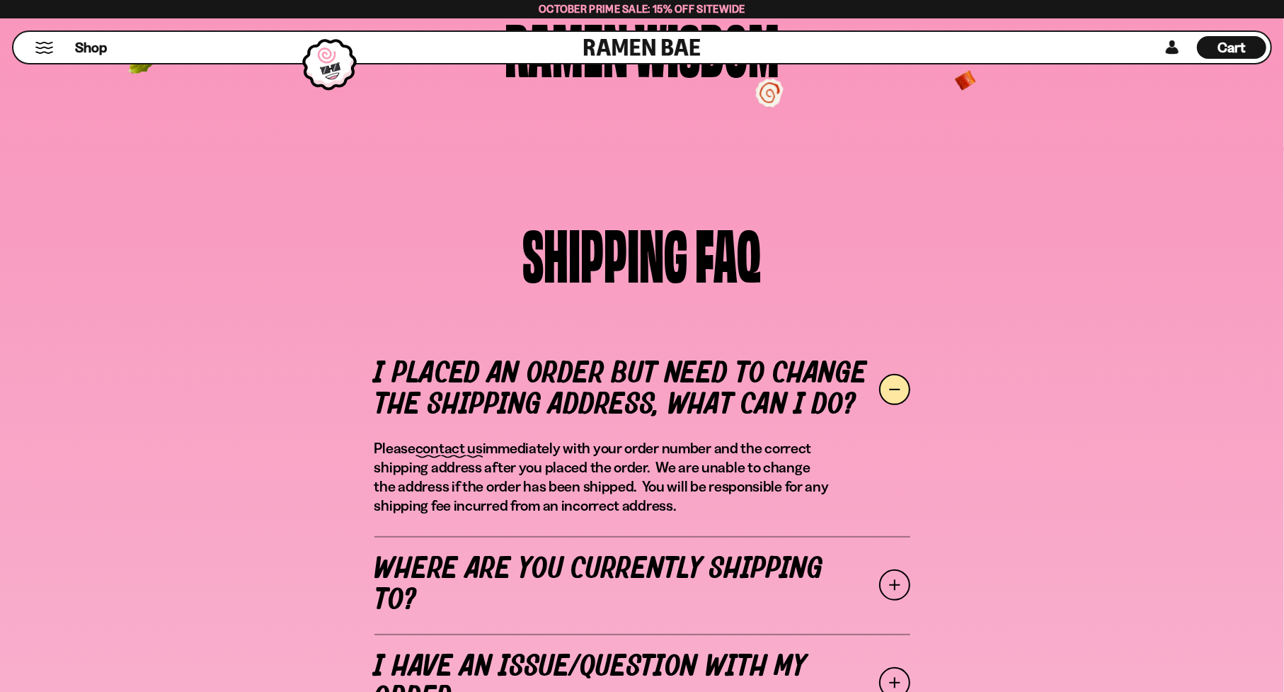
click at [1225, 41] on span "Cart" at bounding box center [1232, 47] width 28 height 17
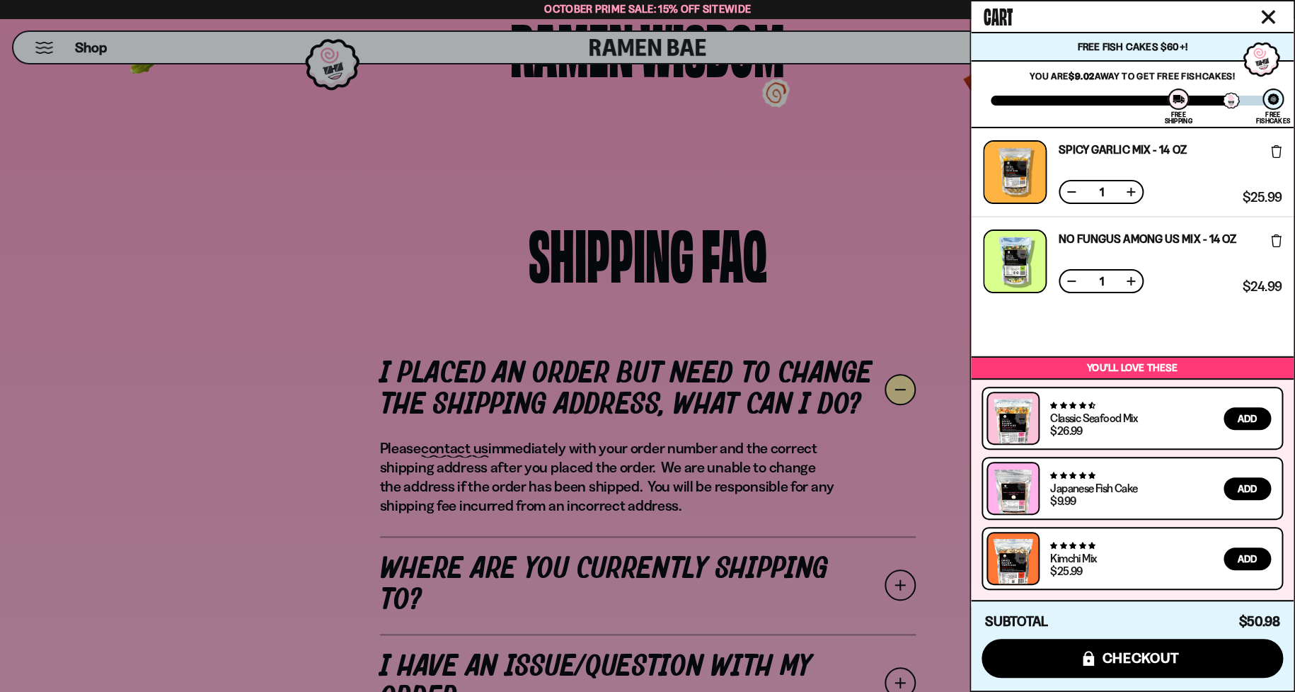
click at [1016, 177] on div at bounding box center [1015, 172] width 64 height 64
click at [460, 280] on div at bounding box center [647, 346] width 1295 height 692
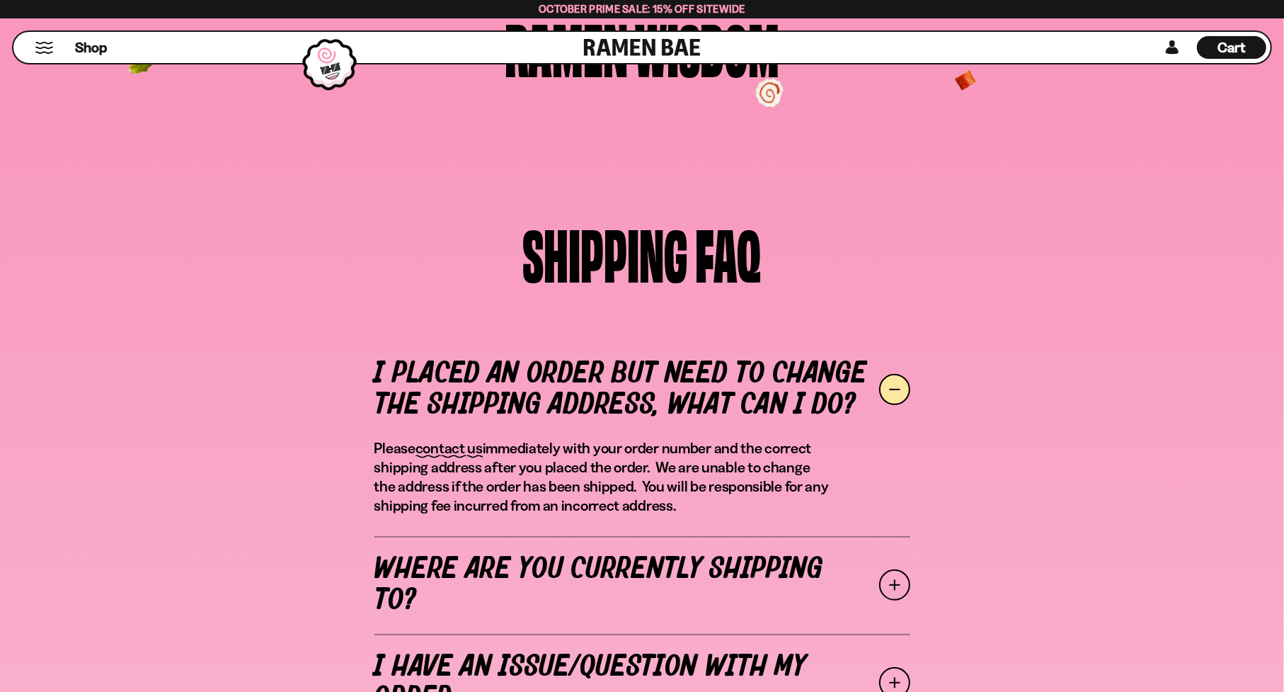
click at [32, 47] on div "Shop" at bounding box center [301, 47] width 566 height 31
click at [40, 44] on button "Mobile Menu Trigger" at bounding box center [44, 48] width 19 height 12
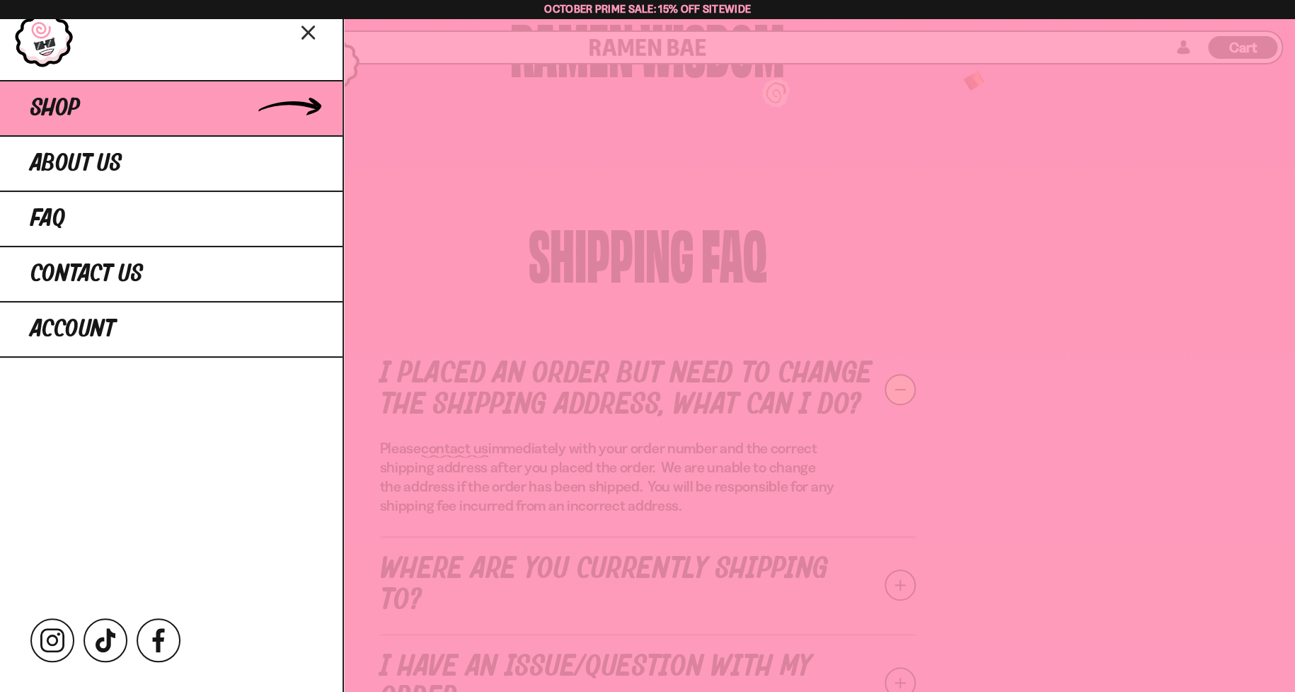
click at [336, 100] on link "Shop" at bounding box center [171, 107] width 343 height 55
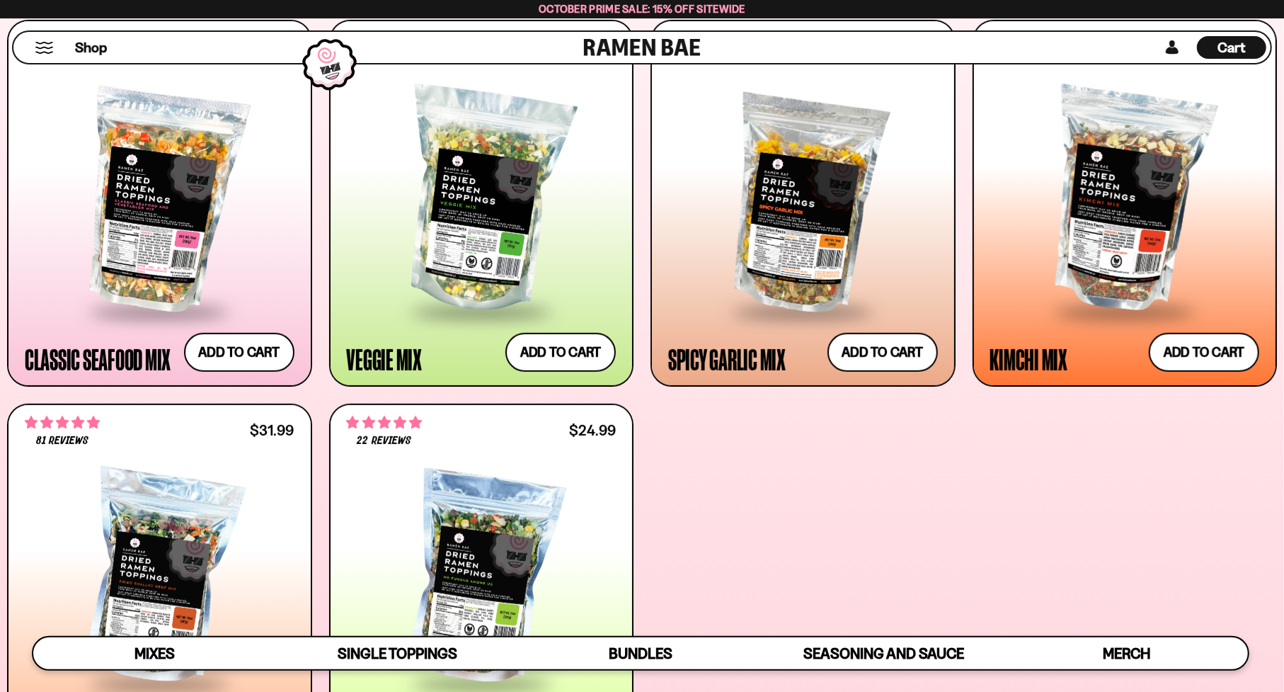
scroll to position [779, 0]
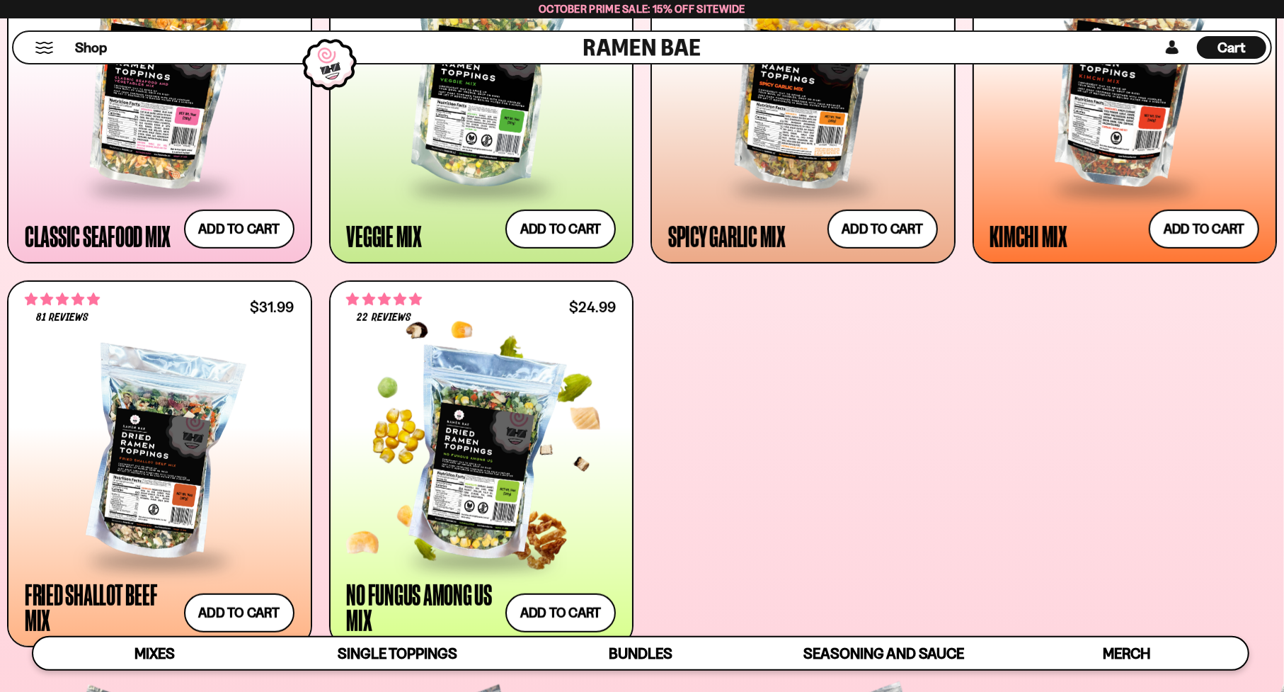
click at [420, 520] on div at bounding box center [482, 454] width 270 height 207
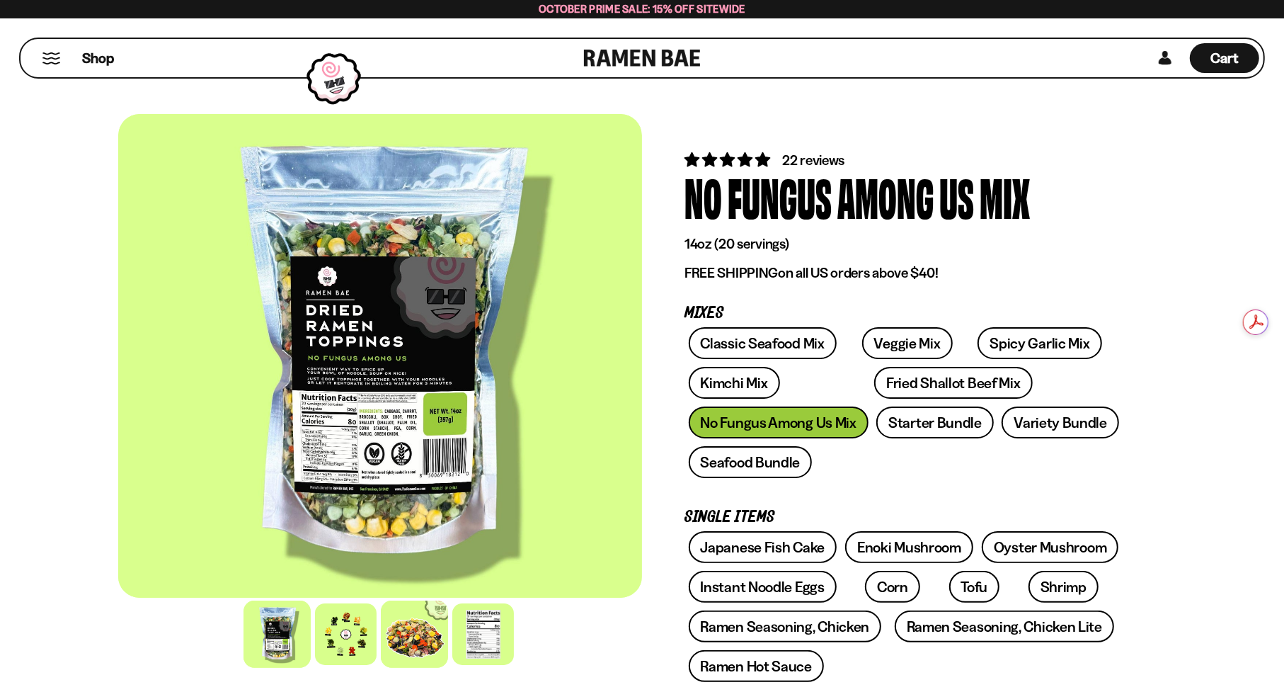
click at [413, 641] on div at bounding box center [414, 633] width 67 height 67
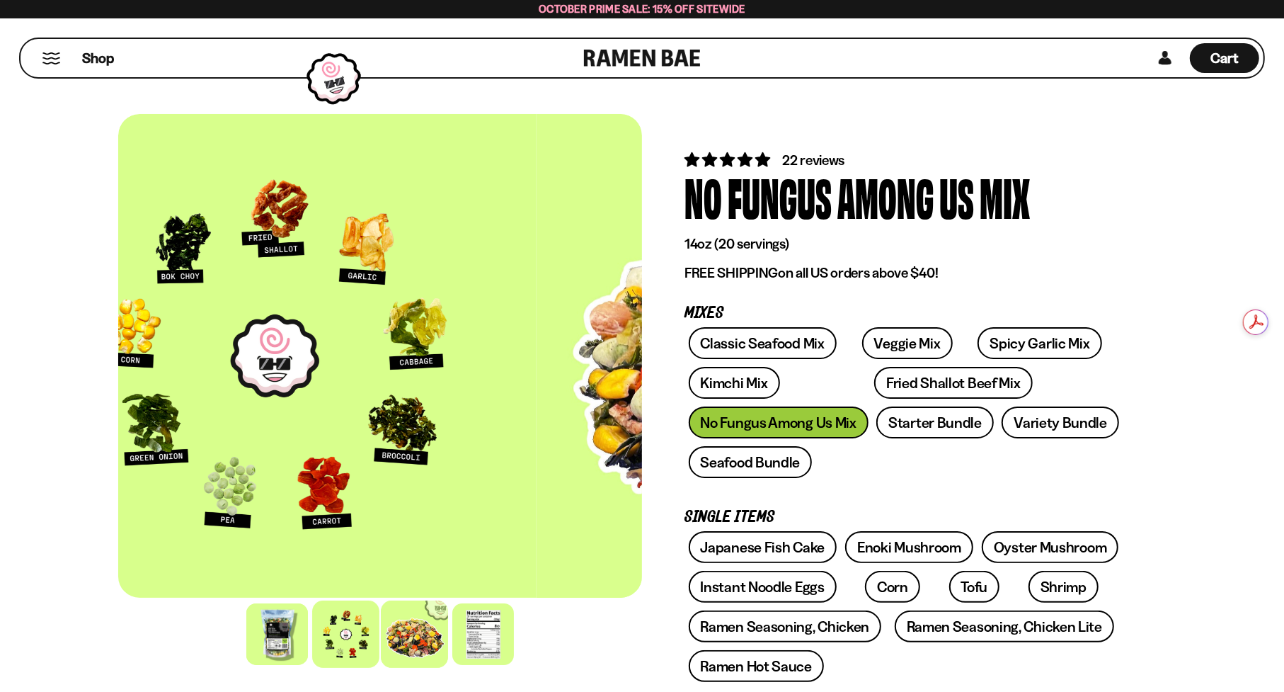
click at [343, 627] on div at bounding box center [345, 633] width 67 height 67
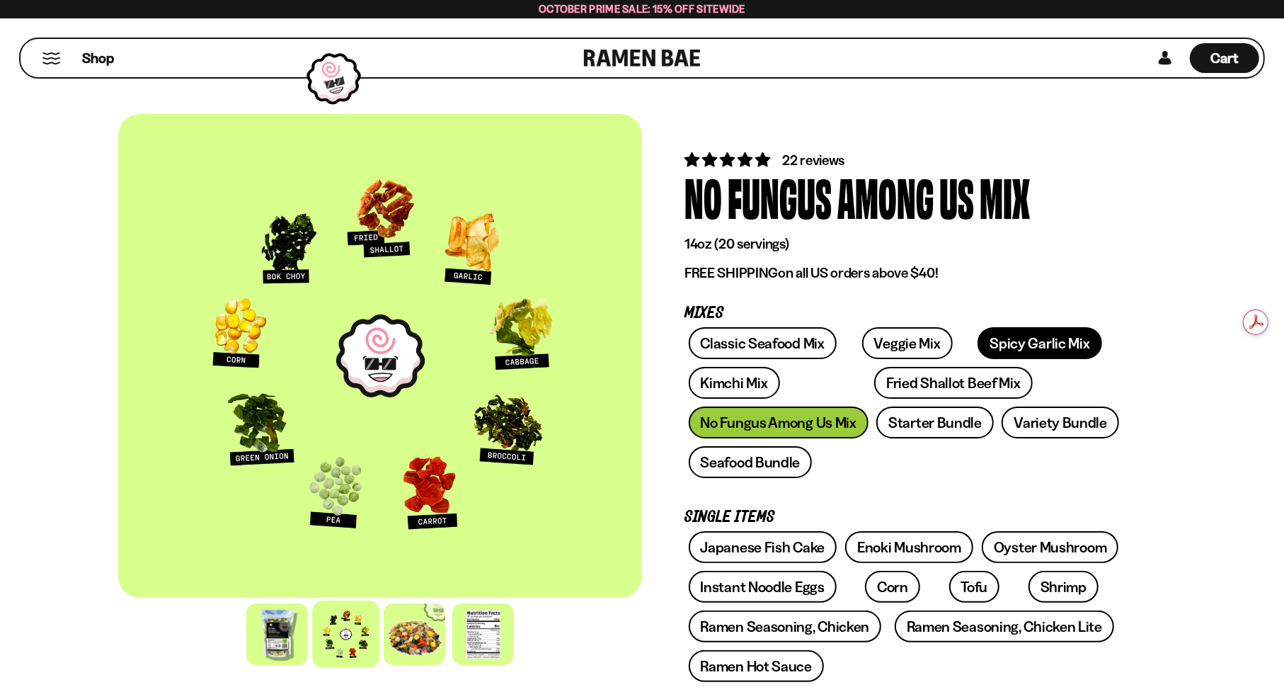
click at [1031, 350] on link "Spicy Garlic Mix" at bounding box center [1039, 343] width 124 height 32
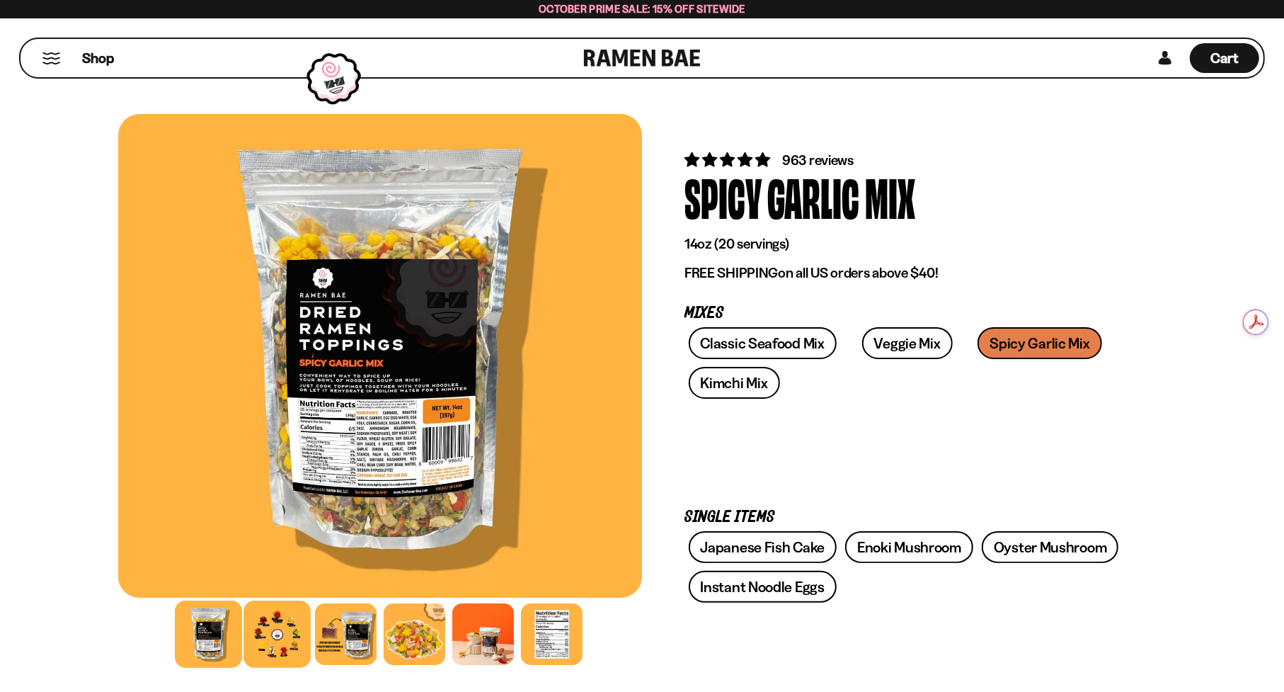
click at [266, 629] on div at bounding box center [276, 633] width 67 height 67
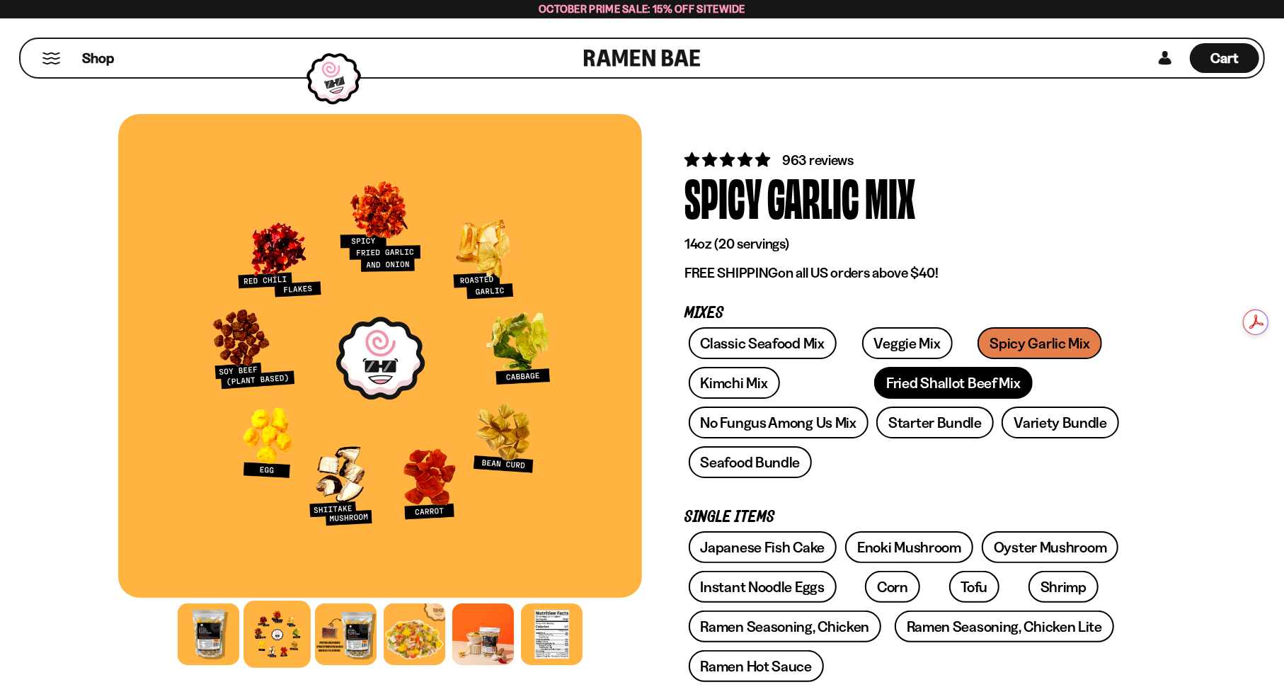
click at [874, 381] on link "Fried Shallot Beef Mix" at bounding box center [953, 383] width 158 height 32
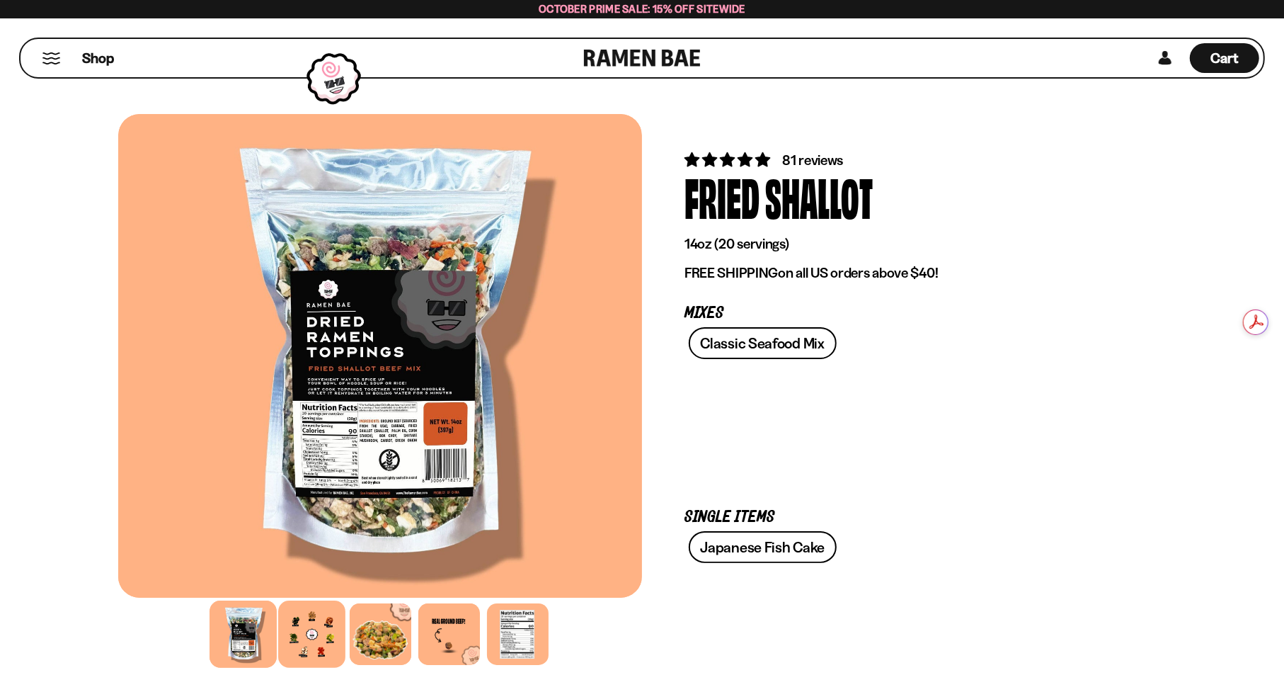
click at [328, 624] on div at bounding box center [311, 633] width 67 height 67
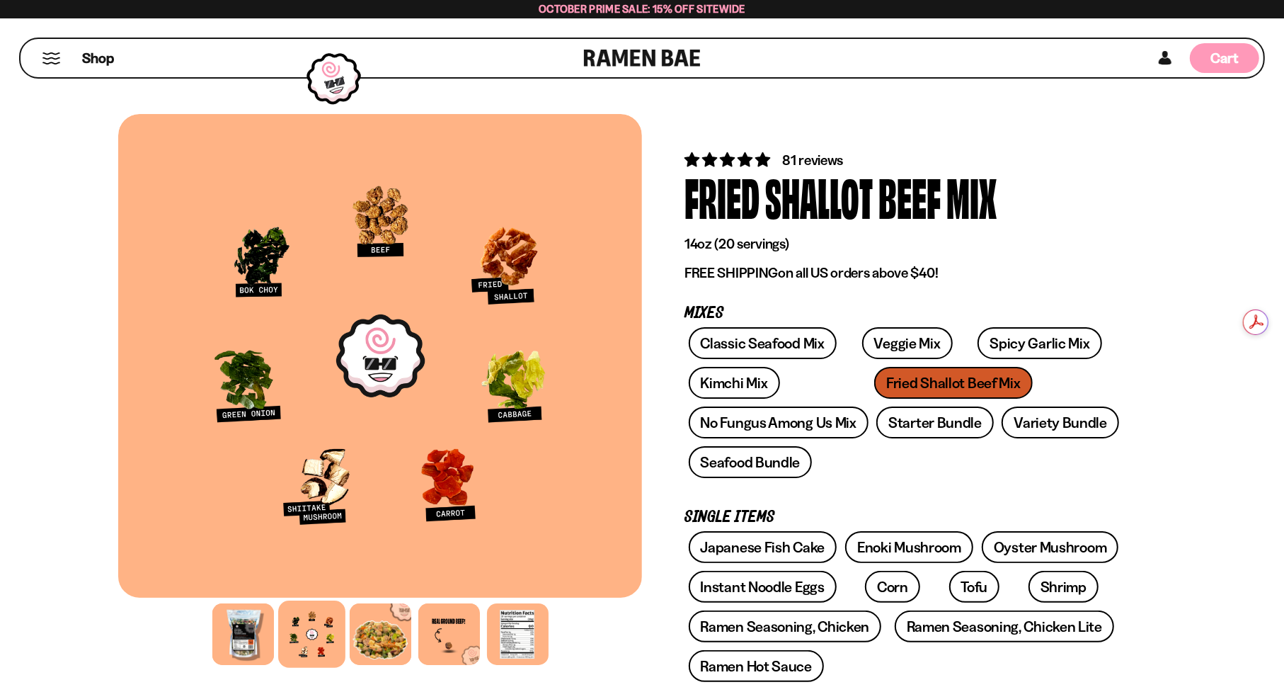
click at [1220, 56] on span "Cart" at bounding box center [1225, 58] width 28 height 17
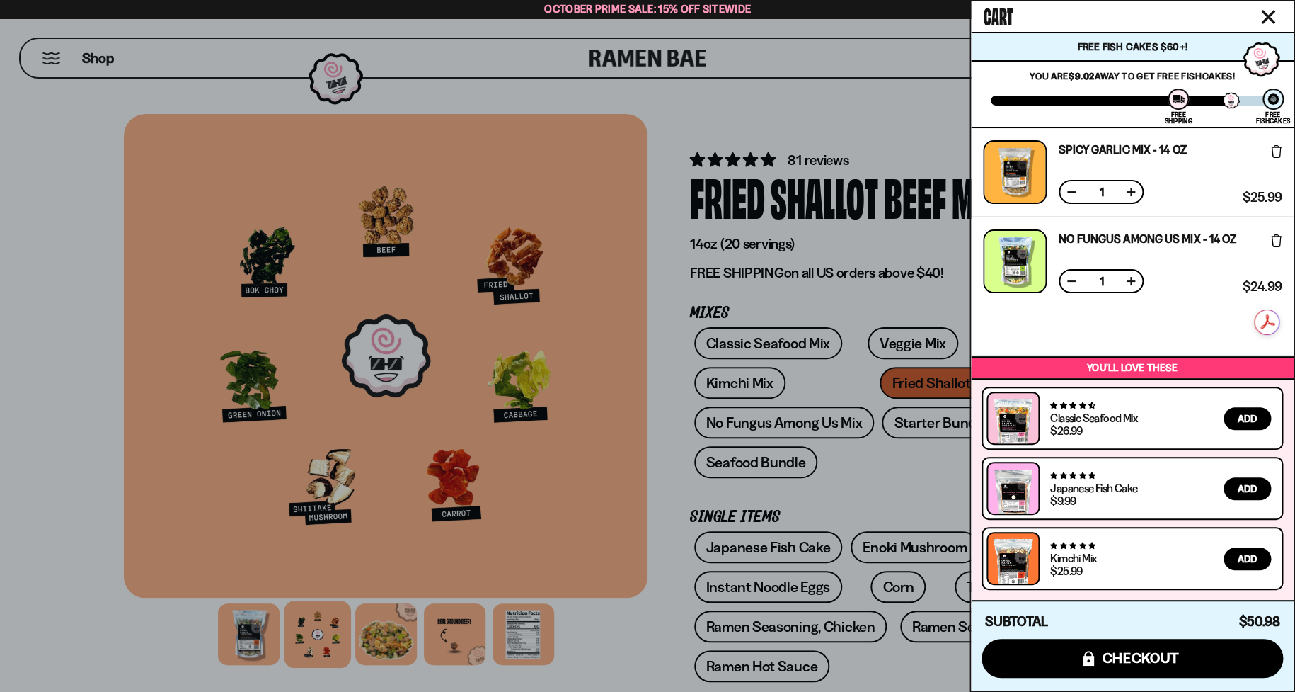
click at [811, 348] on div at bounding box center [647, 346] width 1295 height 692
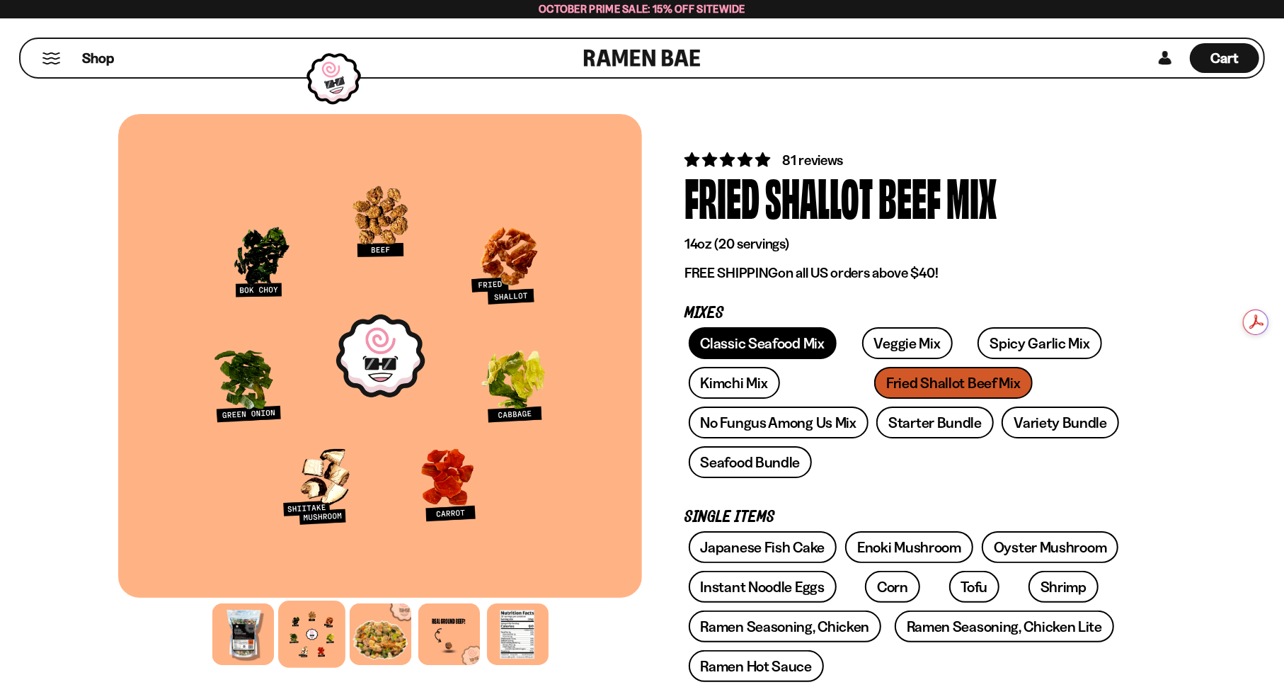
click at [763, 344] on link "Classic Seafood Mix" at bounding box center [763, 343] width 148 height 32
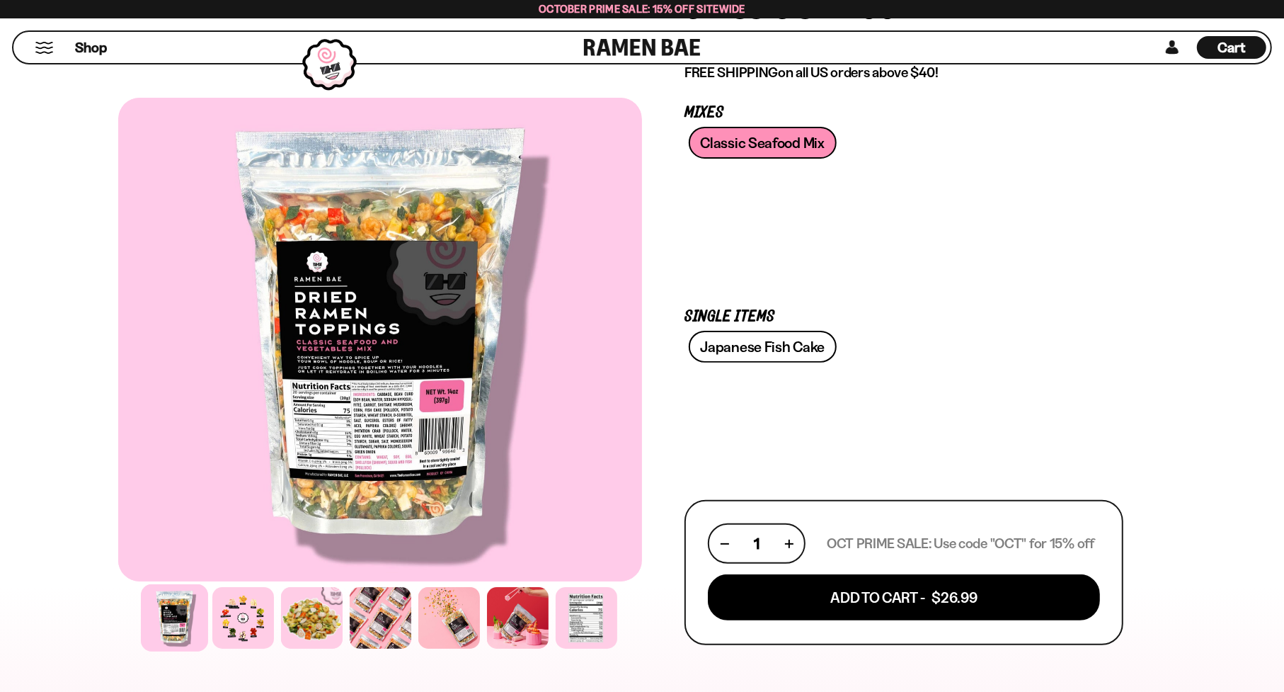
scroll to position [425, 0]
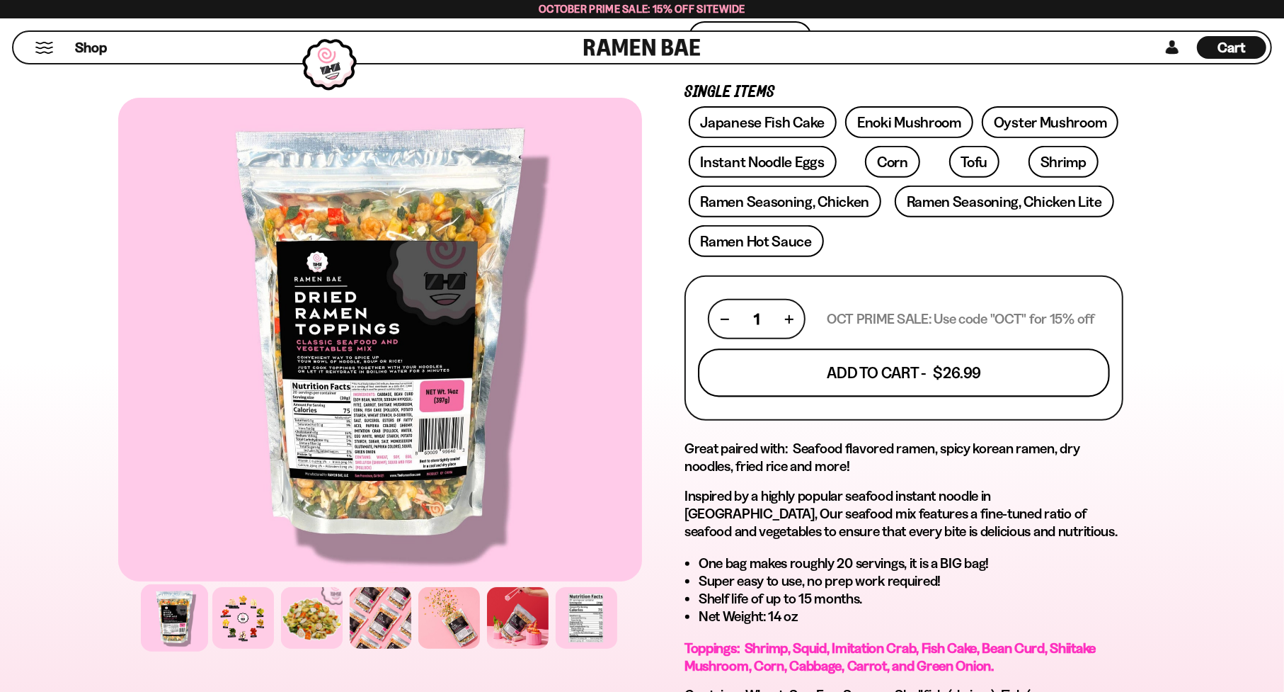
click at [807, 352] on button "Add To Cart - $26.99" at bounding box center [904, 373] width 412 height 48
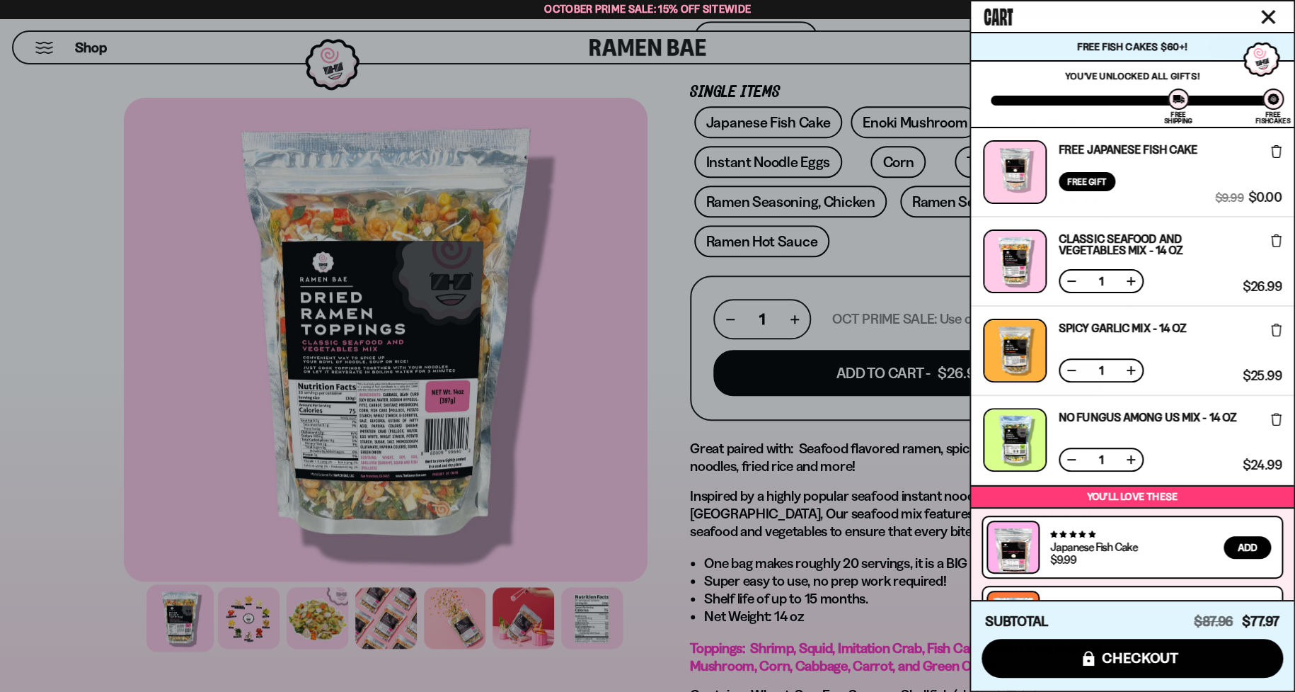
click at [664, 362] on div at bounding box center [647, 346] width 1295 height 692
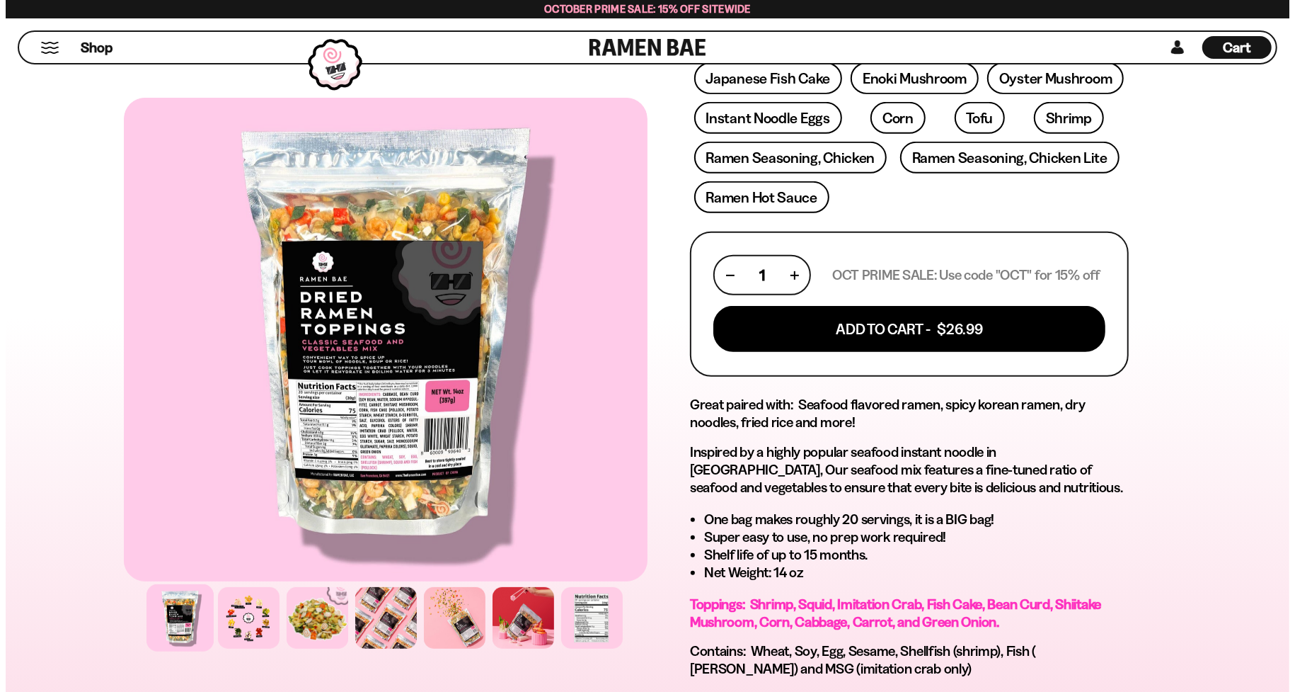
scroll to position [637, 0]
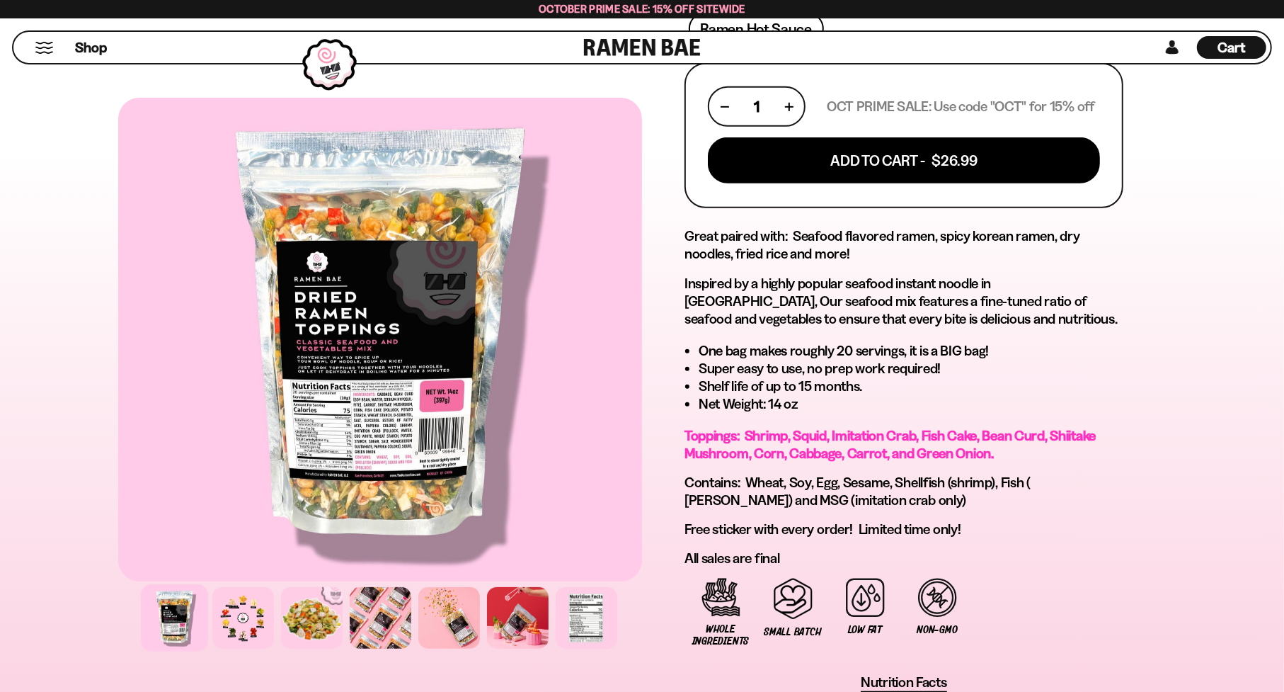
drag, startPoint x: 1238, startPoint y: 42, endPoint x: 1168, endPoint y: 120, distance: 105.3
click at [1238, 42] on span "Cart" at bounding box center [1232, 47] width 28 height 17
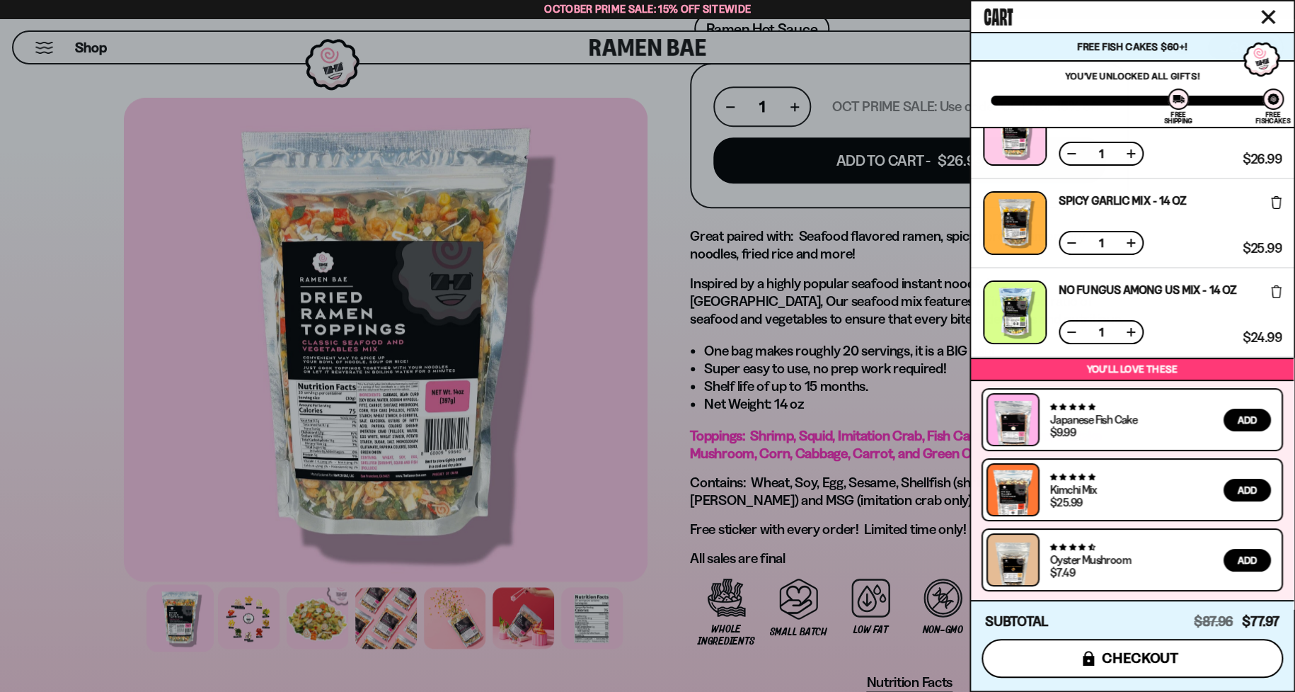
click at [1150, 665] on span "checkout" at bounding box center [1140, 658] width 77 height 16
